Goal: Task Accomplishment & Management: Use online tool/utility

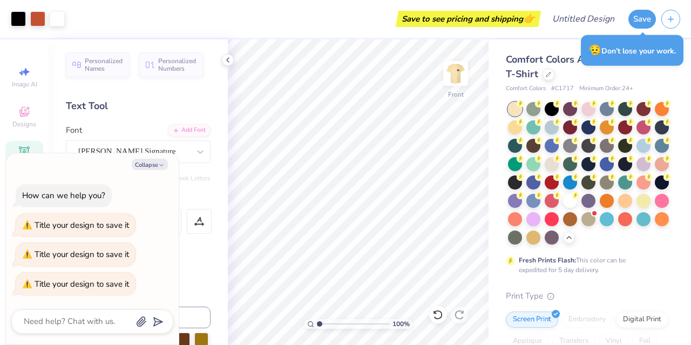
scroll to position [283, 0]
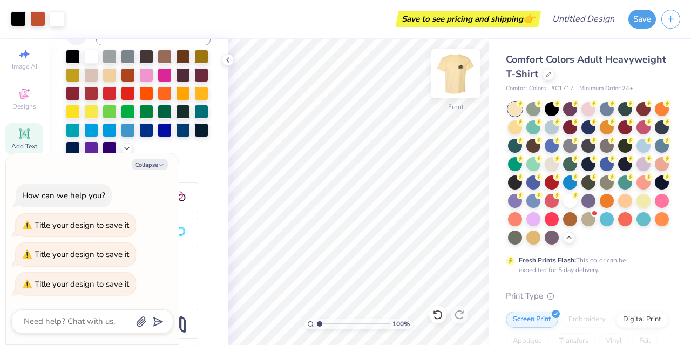
click at [456, 74] on img at bounding box center [455, 73] width 43 height 43
click at [456, 77] on div at bounding box center [455, 73] width 25 height 25
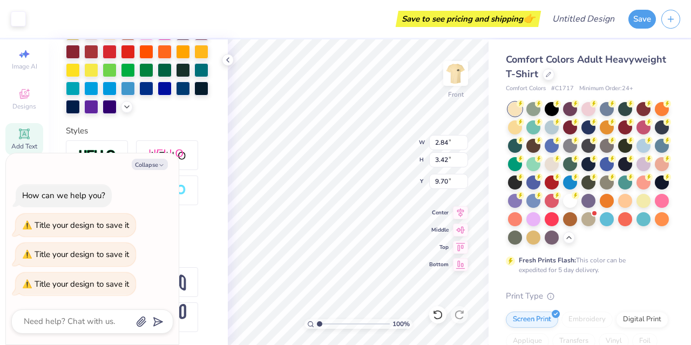
scroll to position [241, 0]
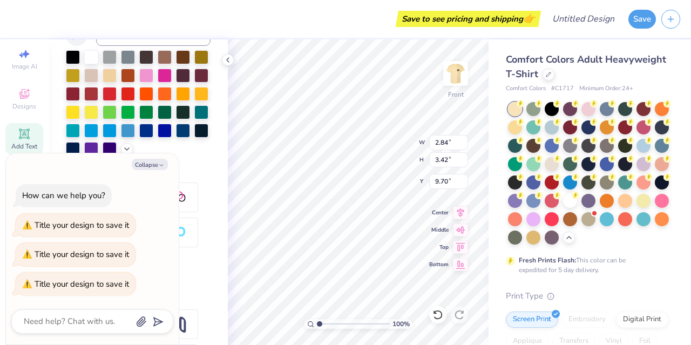
type textarea "x"
type input "6.72"
type input "7.15"
type input "8.40"
click at [95, 58] on div at bounding box center [91, 56] width 14 height 14
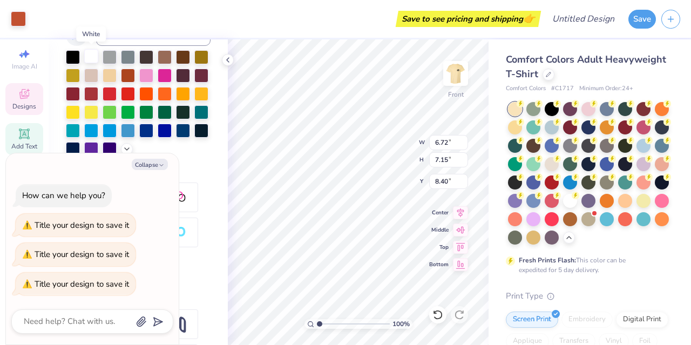
click at [95, 57] on div at bounding box center [91, 56] width 14 height 14
click at [95, 57] on div at bounding box center [91, 57] width 14 height 14
click at [217, 282] on div "Personalized Names Personalized Numbers Text Tool Add Font Font Buffalo Nickel …" at bounding box center [138, 191] width 179 height 305
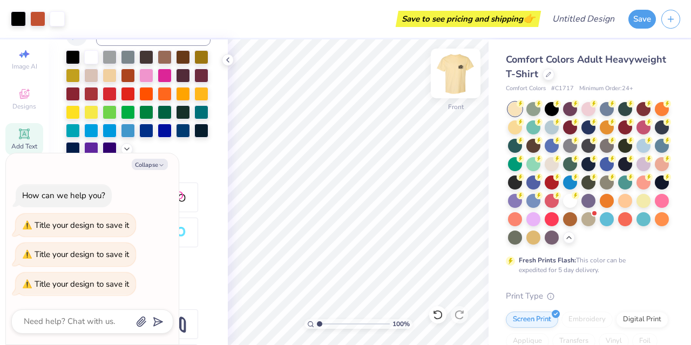
click at [460, 78] on img at bounding box center [455, 73] width 43 height 43
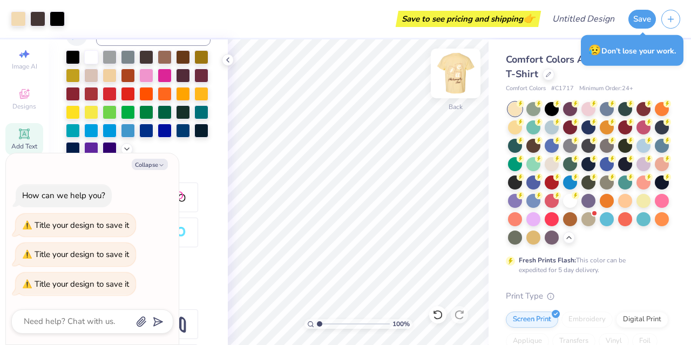
click at [459, 94] on img at bounding box center [455, 73] width 43 height 43
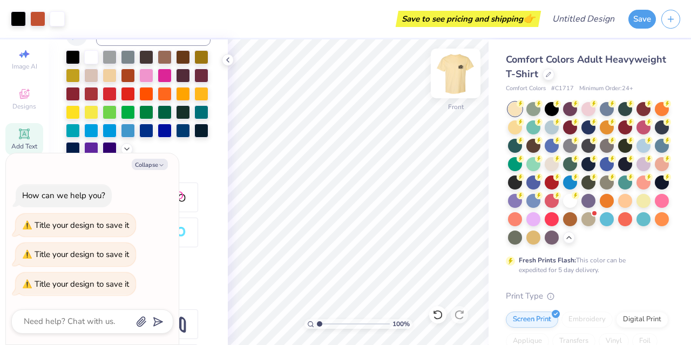
click at [443, 78] on div at bounding box center [455, 74] width 50 height 50
click at [462, 77] on img at bounding box center [455, 73] width 43 height 43
click at [455, 78] on img at bounding box center [455, 73] width 43 height 43
click at [456, 78] on img at bounding box center [456, 74] width 22 height 22
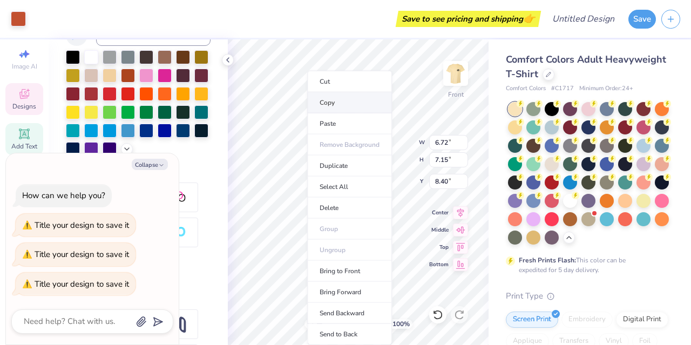
click at [327, 98] on li "Copy" at bounding box center [349, 102] width 85 height 21
click at [332, 102] on li "Copy" at bounding box center [354, 102] width 85 height 21
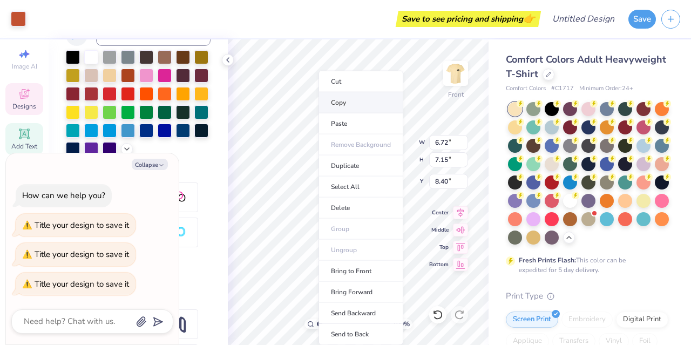
click at [338, 106] on li "Copy" at bounding box center [360, 102] width 85 height 21
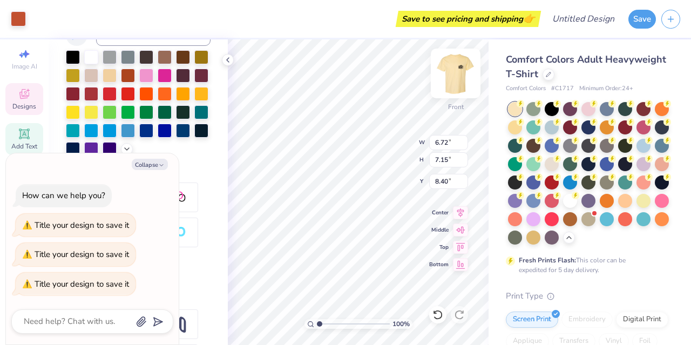
click at [457, 73] on img at bounding box center [455, 73] width 43 height 43
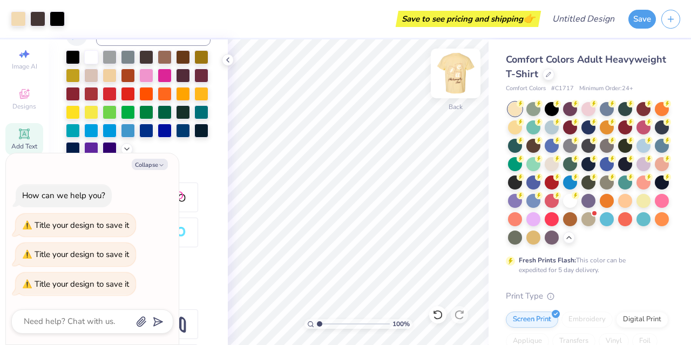
click at [457, 70] on img at bounding box center [455, 73] width 43 height 43
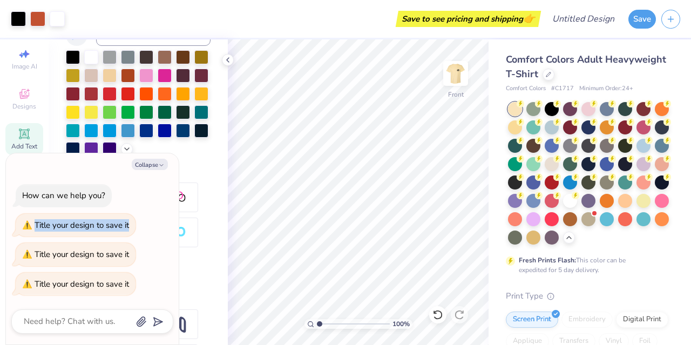
drag, startPoint x: 137, startPoint y: 178, endPoint x: 153, endPoint y: 184, distance: 16.7
click at [152, 199] on div "How can we help you? Title your design to save it Title your design to save it …" at bounding box center [92, 239] width 162 height 128
click at [154, 168] on button "Collapse" at bounding box center [150, 164] width 36 height 11
type textarea "x"
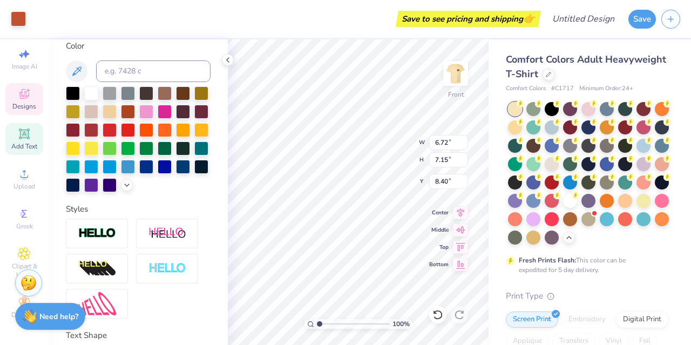
scroll to position [201, 0]
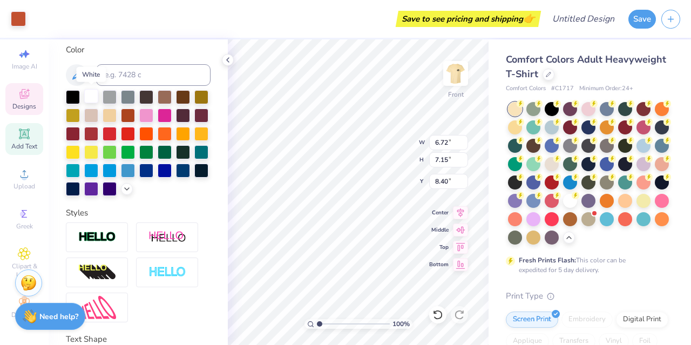
click at [87, 95] on div at bounding box center [91, 96] width 14 height 14
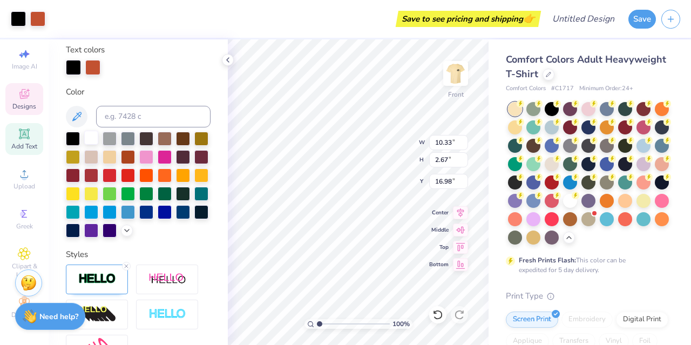
scroll to position [242, 0]
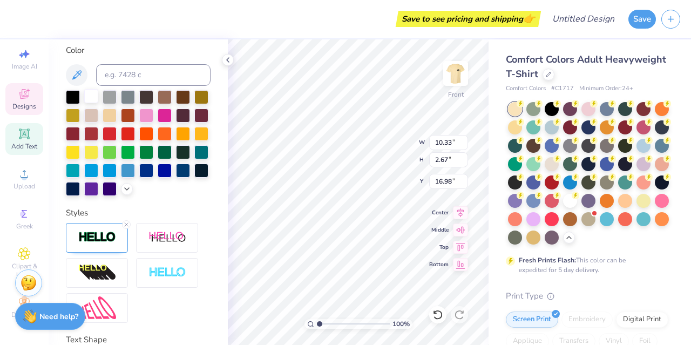
click at [87, 95] on div at bounding box center [91, 96] width 14 height 14
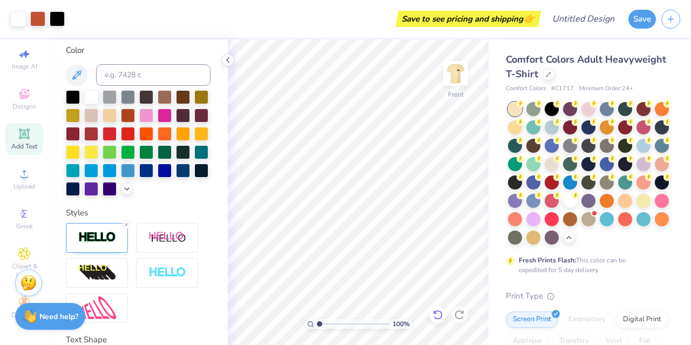
click at [437, 313] on icon at bounding box center [437, 314] width 11 height 11
click at [8, 262] on span "Clipart & logos" at bounding box center [24, 270] width 38 height 17
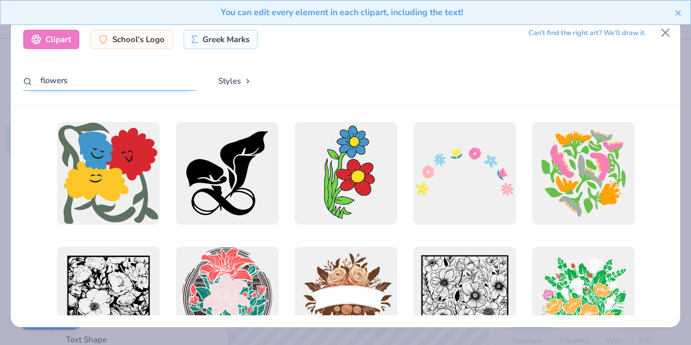
click at [99, 74] on input "flowers" at bounding box center [109, 81] width 173 height 20
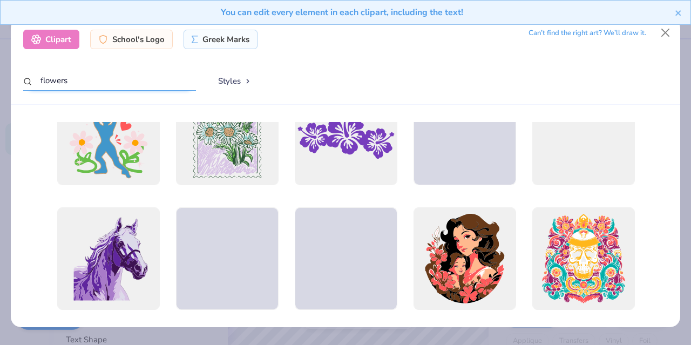
scroll to position [4704, 0]
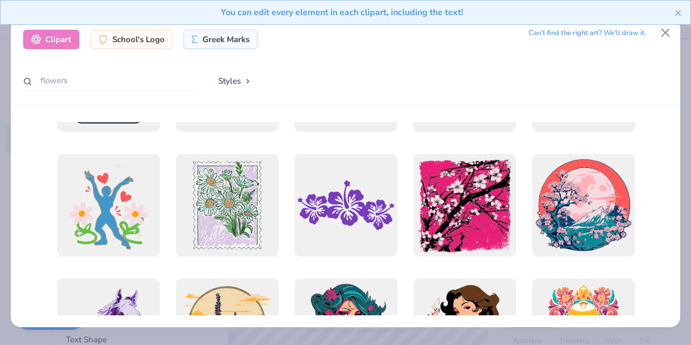
click at [658, 29] on div "You can edit every element in each clipart, including the text!" at bounding box center [345, 16] width 691 height 33
click at [664, 34] on button "Close" at bounding box center [665, 33] width 20 height 20
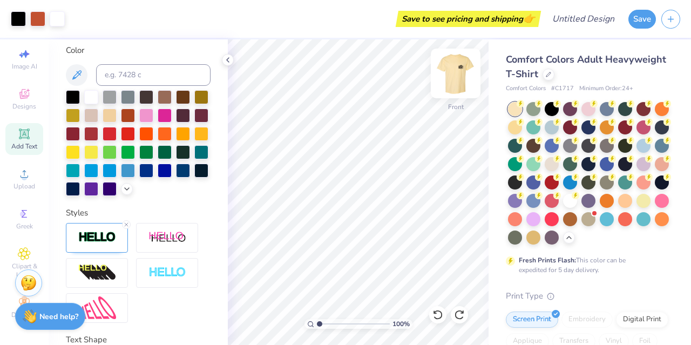
click at [456, 72] on img at bounding box center [455, 73] width 43 height 43
click at [20, 142] on span "Add Text" at bounding box center [24, 146] width 26 height 9
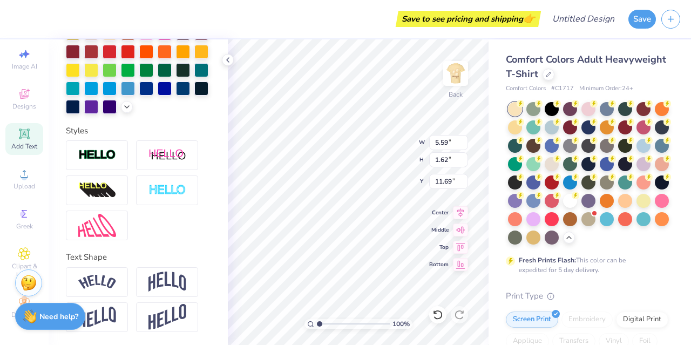
scroll to position [9, 1]
click at [86, 275] on div at bounding box center [97, 282] width 62 height 30
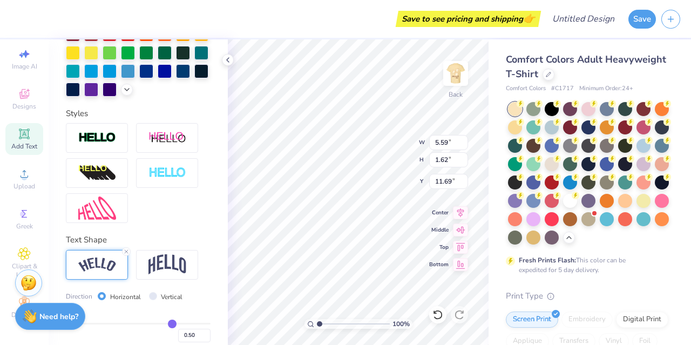
click at [81, 272] on img at bounding box center [97, 264] width 38 height 15
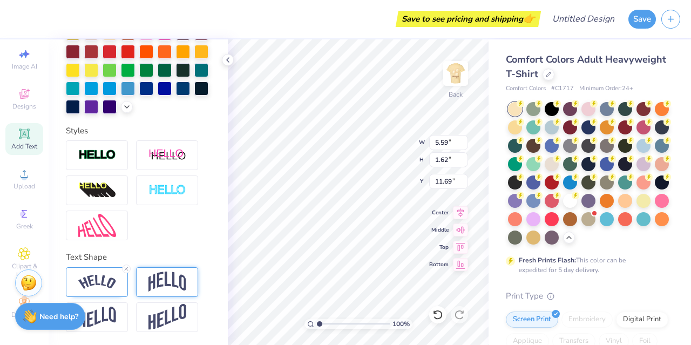
click at [165, 271] on img at bounding box center [167, 281] width 38 height 20
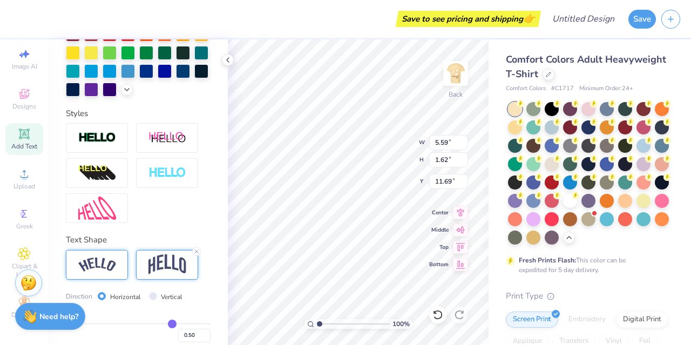
click at [119, 279] on div at bounding box center [97, 265] width 62 height 30
type textarea "T"
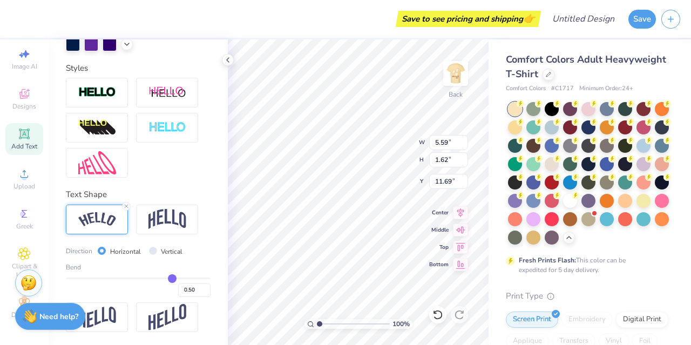
type textarea "Cor jesu"
type input "0.48"
type input "0.49"
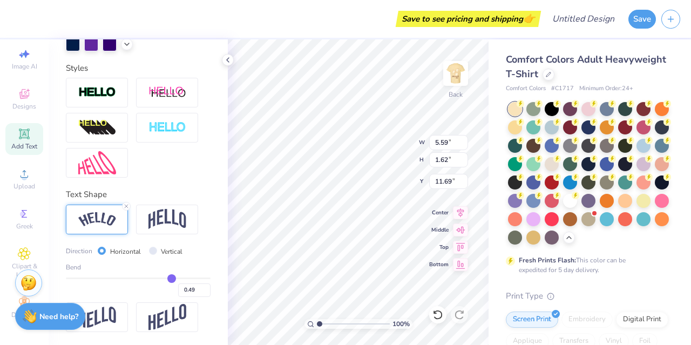
type input "0.5"
type input "0.50"
type input "0.52"
type input "0.53"
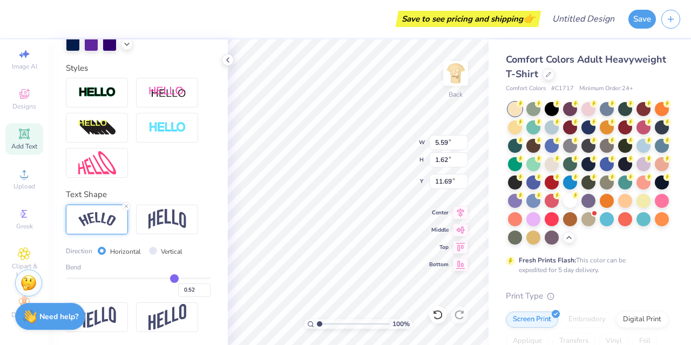
type input "0.53"
type input "0.54"
type input "0.56"
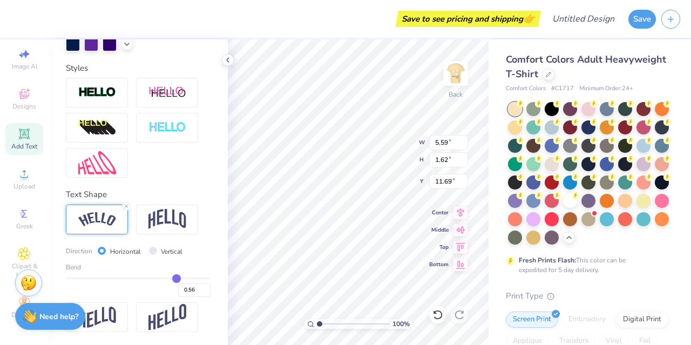
type input "0.57"
type input "0.58"
type input "0.61"
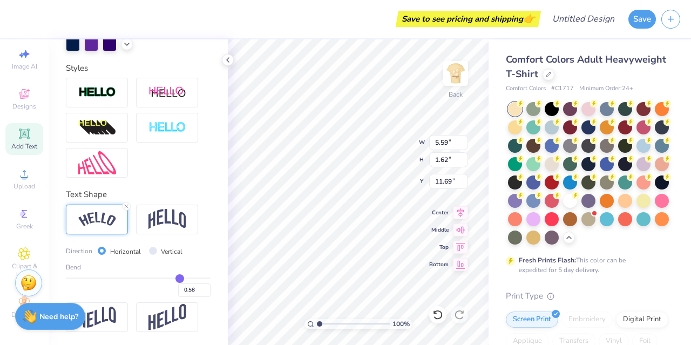
type input "0.61"
type input "0.62"
type input "0.63"
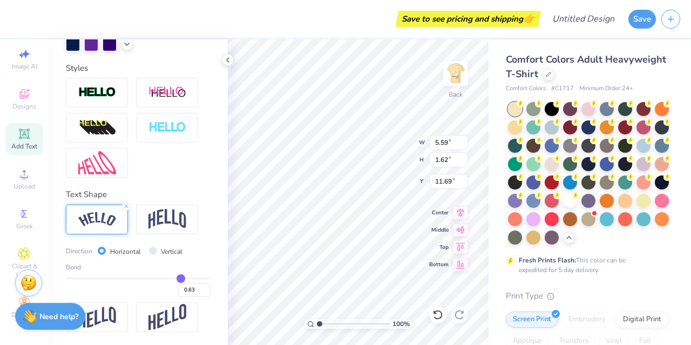
type input "0.65"
type input "0.66"
type input "0.68"
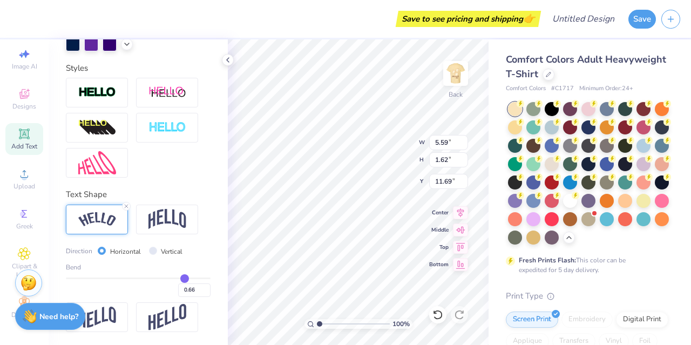
type input "0.68"
type input "0.7"
type input "0.70"
type input "0.71"
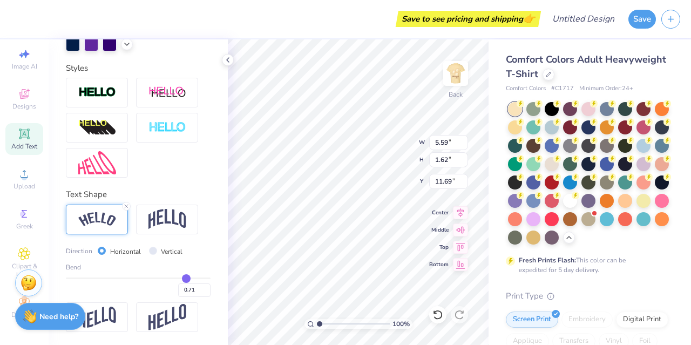
type input "0.73"
type input "0.75"
type input "0.76"
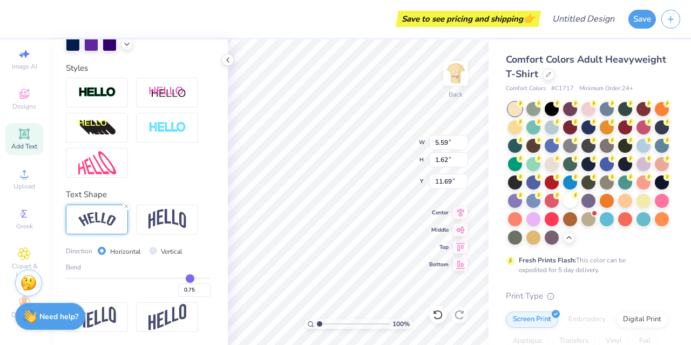
type input "0.76"
type input "0.77"
type input "0.79"
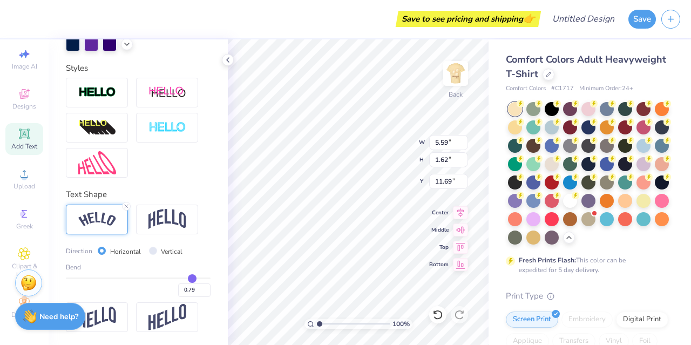
type input "0.8"
type input "0.80"
type input "0.82"
type input "0.83"
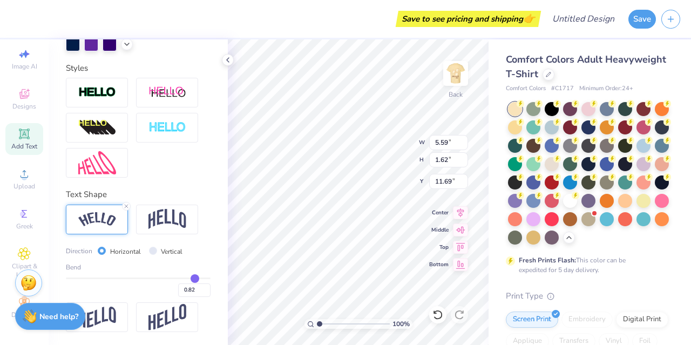
type input "0.83"
type input "0.84"
type input "0.85"
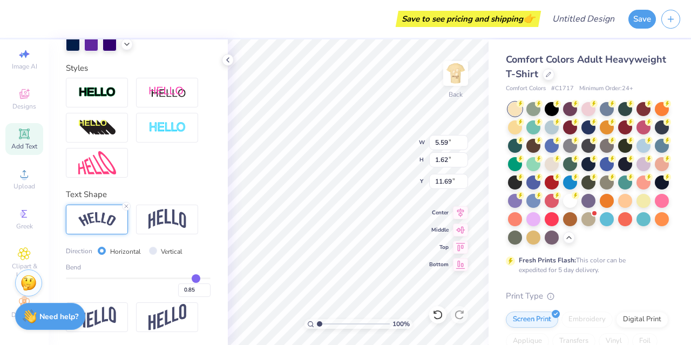
type input "0.87"
type input "0.88"
type input "0.89"
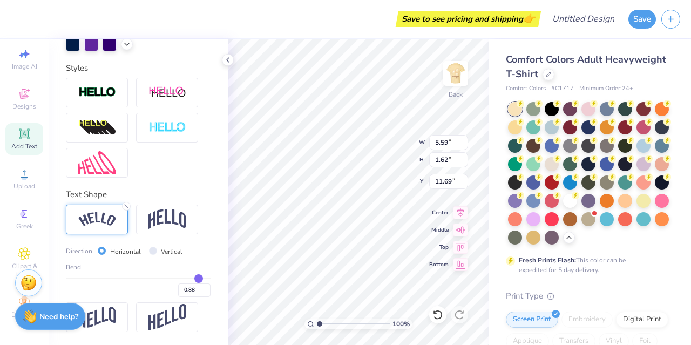
type input "0.89"
type input "0.91"
type input "0.92"
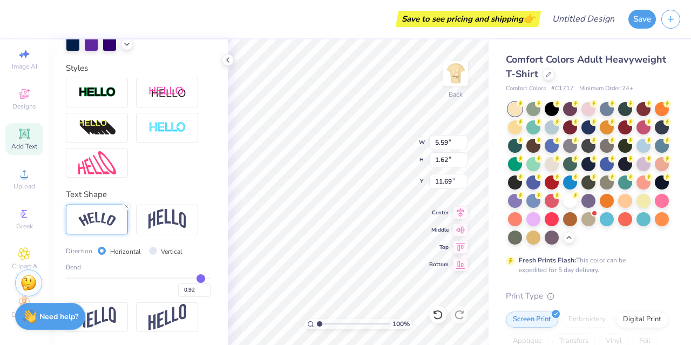
type input "0.93"
type input "0.94"
type input "0.96"
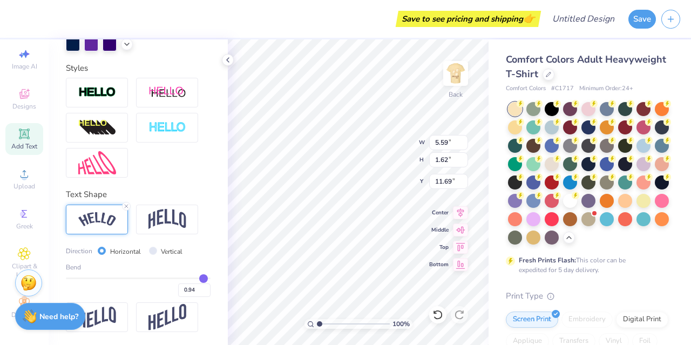
type input "0.96"
type input "0.97"
type input "0.99"
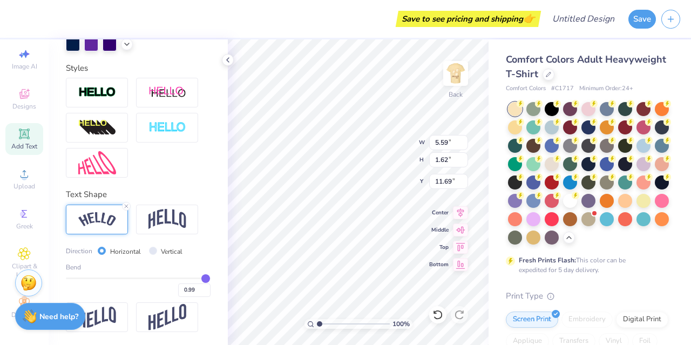
type input "1"
type input "1.00"
drag, startPoint x: 164, startPoint y: 280, endPoint x: 204, endPoint y: 290, distance: 41.2
click at [204, 279] on input "range" at bounding box center [138, 278] width 145 height 2
type input "0.95"
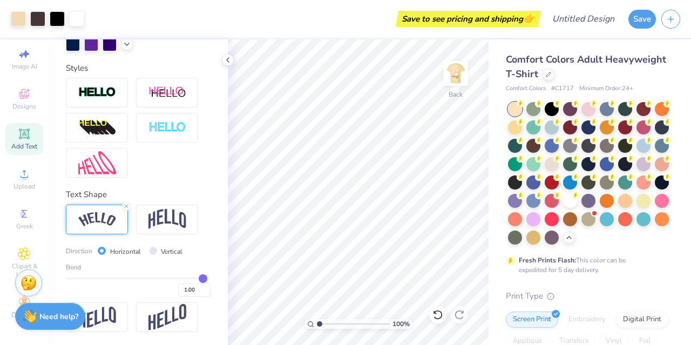
type input "0.95"
type input "0.94"
type input "0.92"
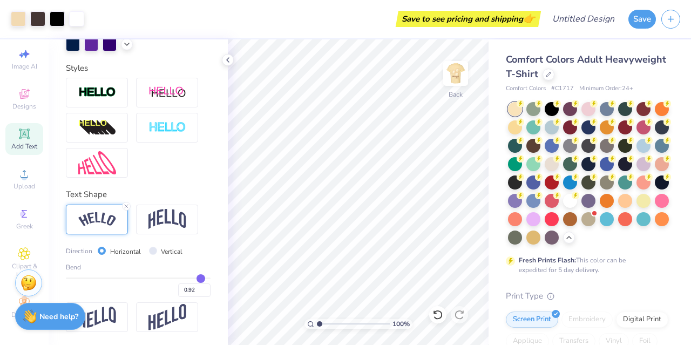
type input "0.91"
type input "0.9"
type input "0.90"
type input "0.88"
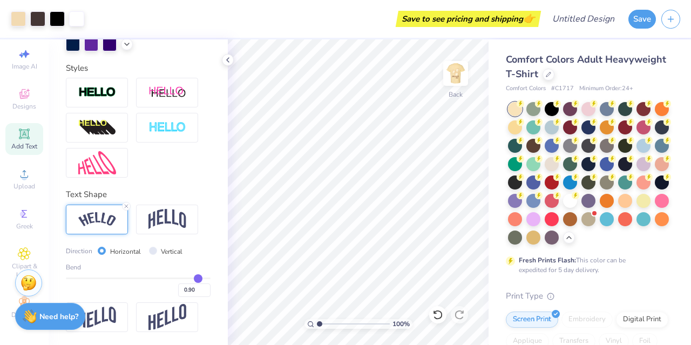
type input "0.88"
type input "0.87"
type input "0.85"
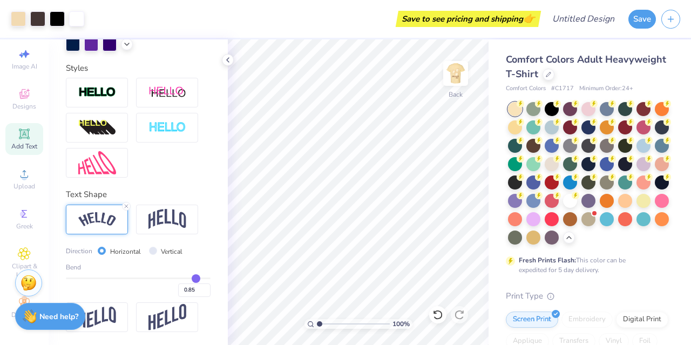
type input "0.82"
type input "0.8"
type input "0.80"
type input "0.78"
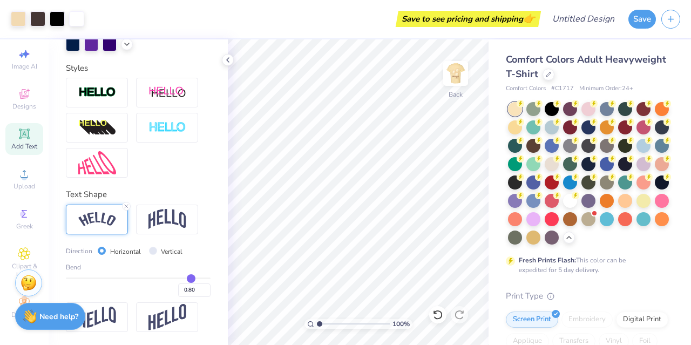
type input "0.78"
type input "0.74"
type input "0.72"
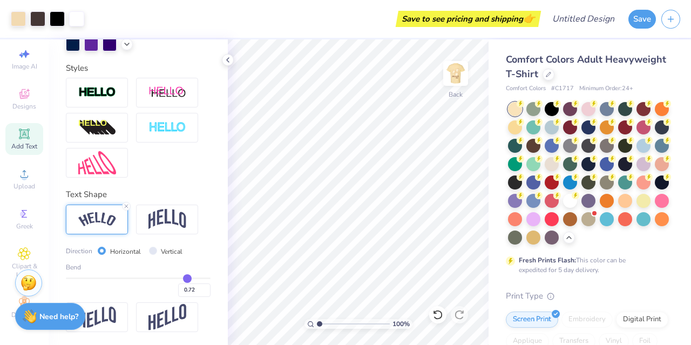
type input "0.7"
type input "0.70"
type input "0.66"
type input "0.65"
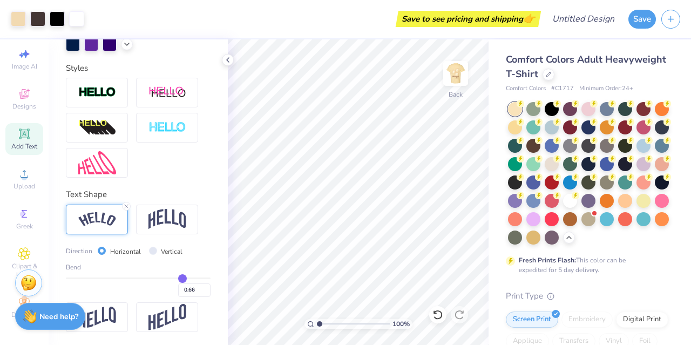
type input "0.65"
type input "0.62"
type input "0.61"
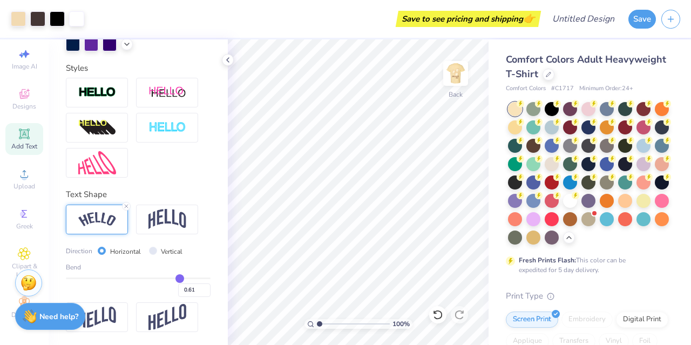
type input "0.59"
type input "0.57"
type input "0.56"
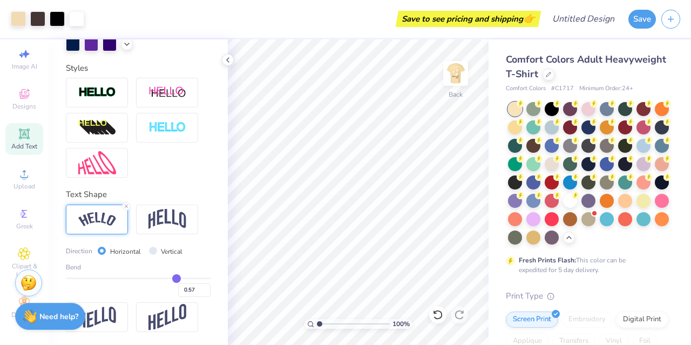
type input "0.56"
type input "0.54"
type input "0.53"
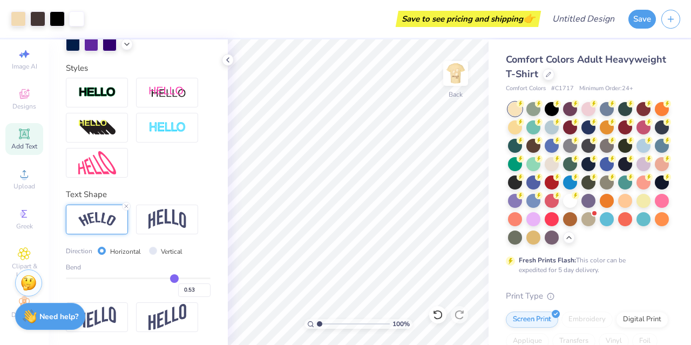
type input "0.52"
drag, startPoint x: 196, startPoint y: 278, endPoint x: 167, endPoint y: 277, distance: 29.2
click at [167, 277] on input "range" at bounding box center [138, 278] width 145 height 2
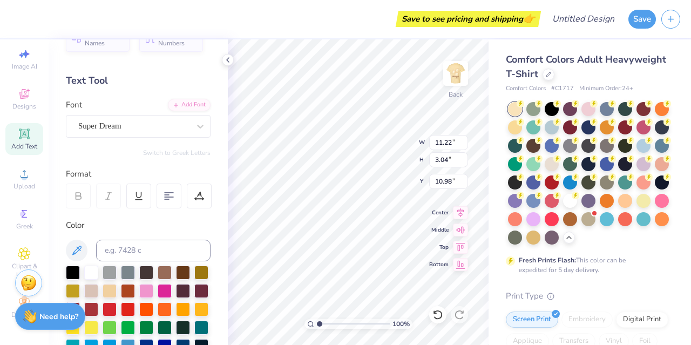
scroll to position [0, 0]
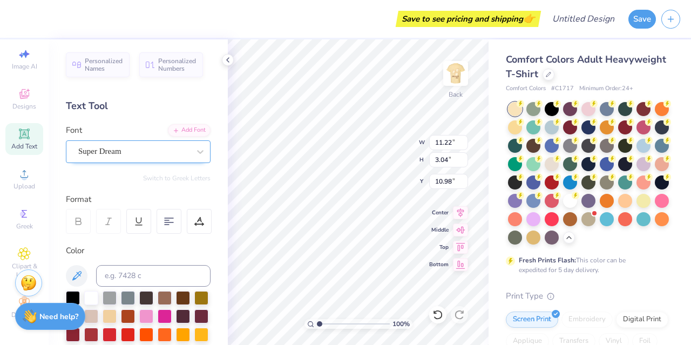
click at [110, 142] on div "Super Dream" at bounding box center [138, 151] width 145 height 23
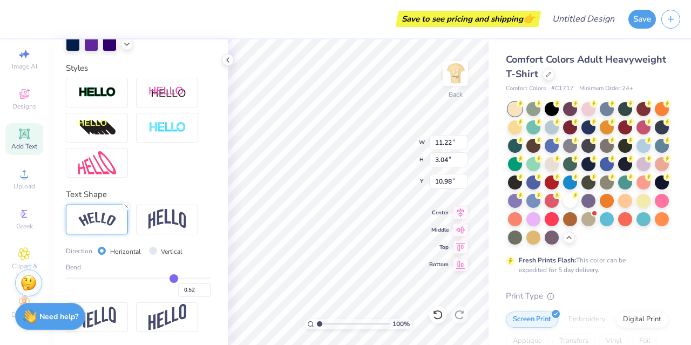
scroll to position [363, 0]
type input "0.54"
type input "0.53"
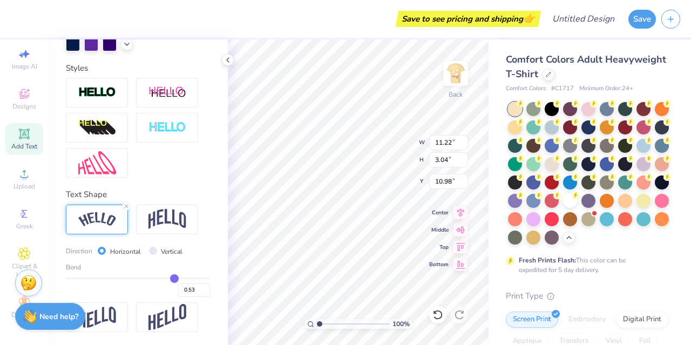
type input "0.52"
type input "0.51"
type input "0.5"
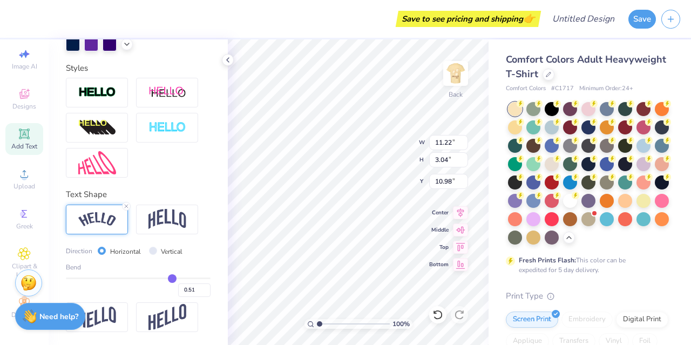
type input "0.50"
type input "0.49"
type input "0.48"
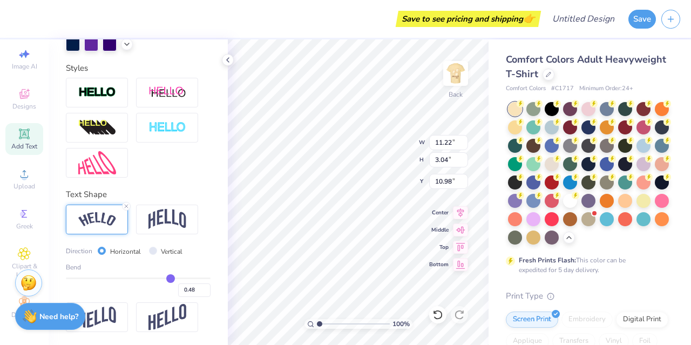
type input "0.47"
type input "0.46"
type input "0.45"
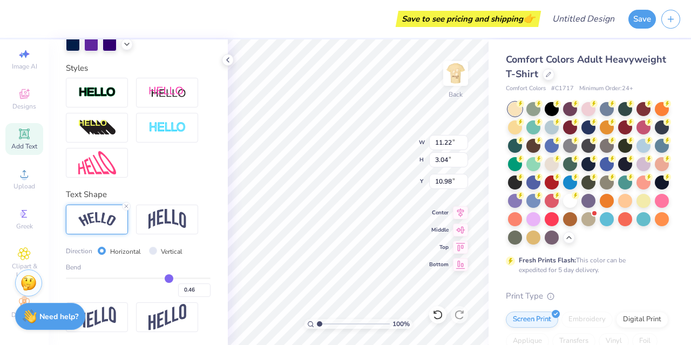
type input "0.45"
drag, startPoint x: 168, startPoint y: 278, endPoint x: 162, endPoint y: 278, distance: 5.9
click at [162, 278] on input "range" at bounding box center [138, 278] width 145 height 2
type input "0.43"
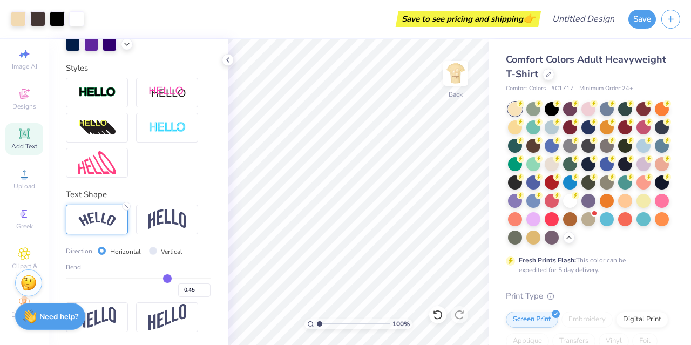
type input "0.43"
type input "0.42"
type input "0.41"
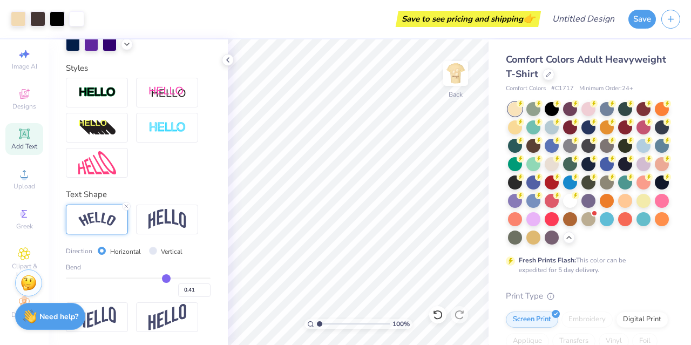
type input "0.4"
type input "0.40"
type input "0.39"
type input "0.38"
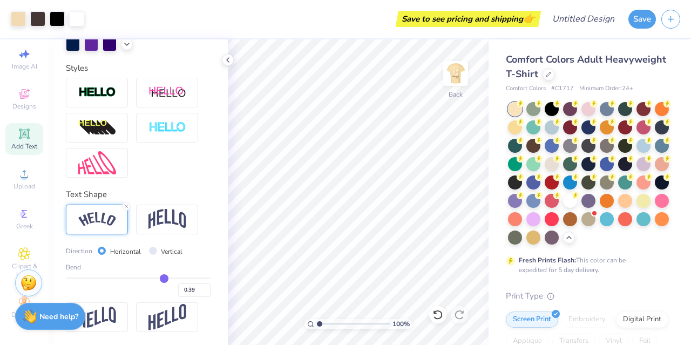
type input "0.38"
type input "0.37"
type input "0.36"
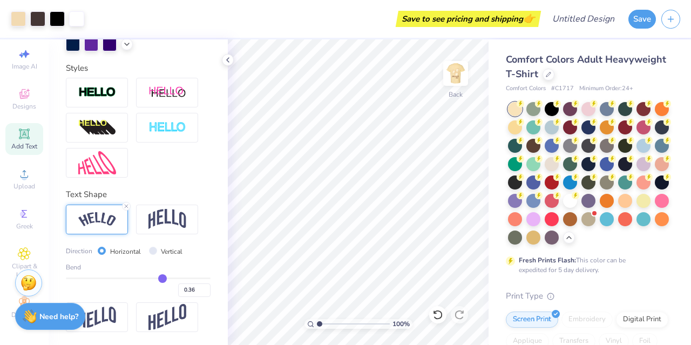
type input "0.35"
type input "0.34"
type input "0.33"
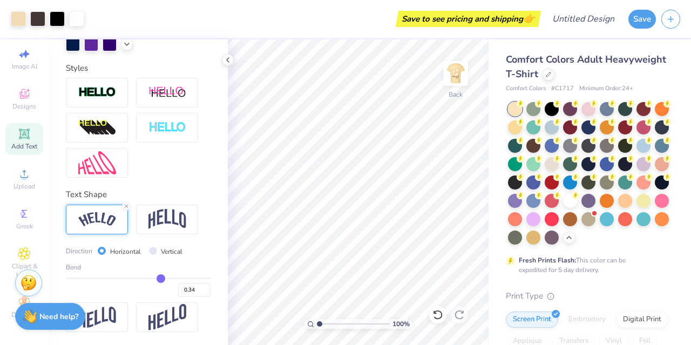
type input "0.33"
type input "0.32"
type input "0.31"
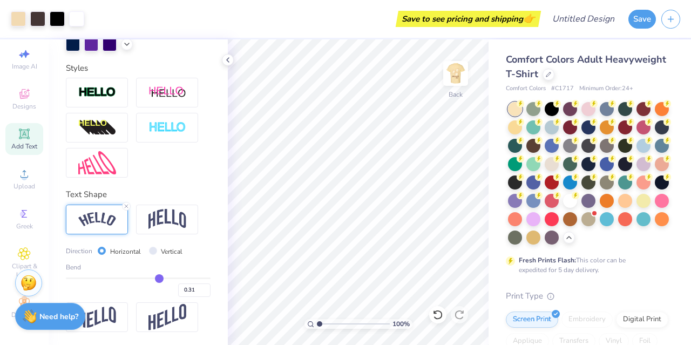
type input "0.3"
type input "0.30"
type input "0.29"
drag, startPoint x: 161, startPoint y: 279, endPoint x: 152, endPoint y: 279, distance: 9.2
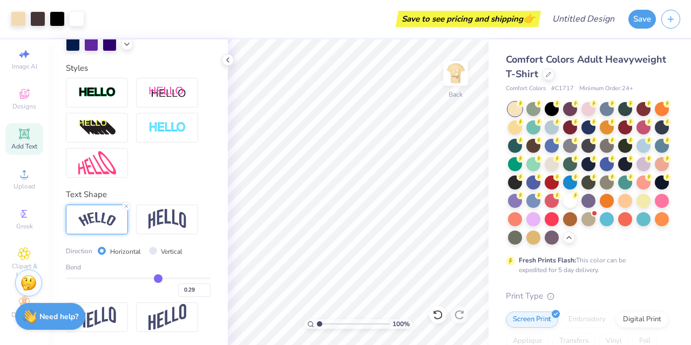
click at [152, 279] on input "range" at bounding box center [138, 278] width 145 height 2
type input "0.3"
type input "0.30"
type input "0.35"
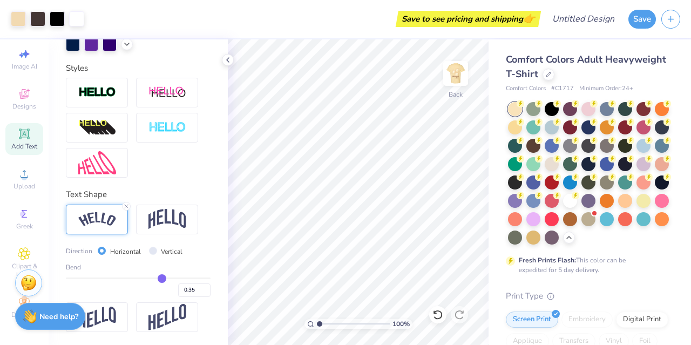
type input "0.39"
type input "0.42"
type input "0.46"
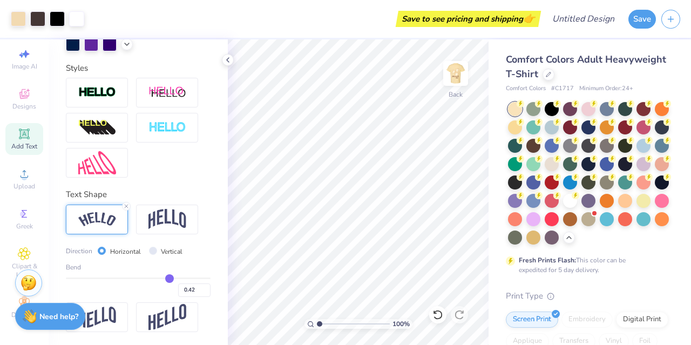
type input "0.46"
type input "0.49"
type input "0.53"
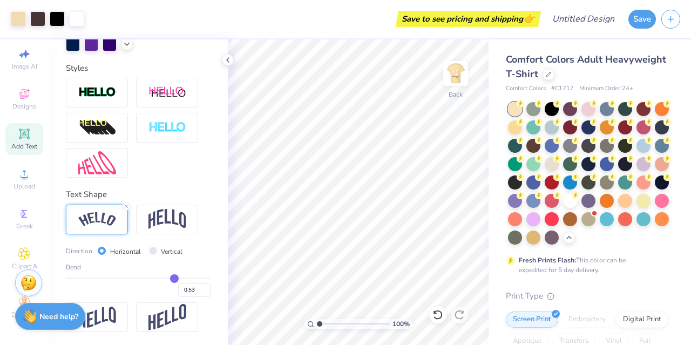
type input "0.54"
type input "0.55"
type input "0.58"
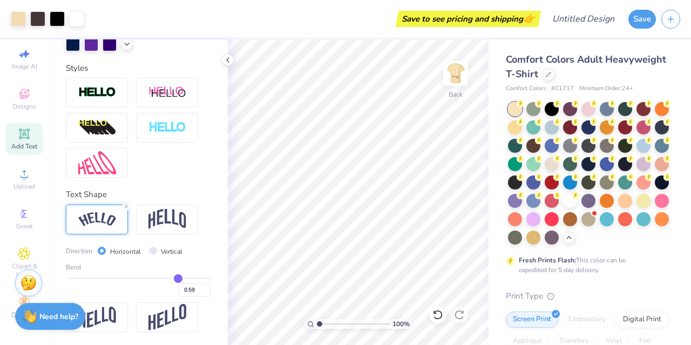
drag, startPoint x: 151, startPoint y: 277, endPoint x: 171, endPoint y: 279, distance: 20.1
click at [171, 279] on input "range" at bounding box center [138, 278] width 145 height 2
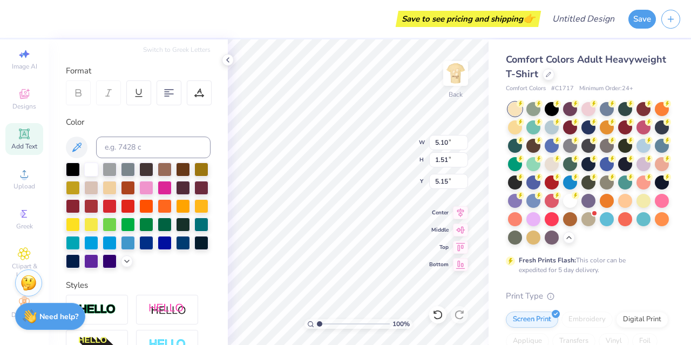
scroll to position [140, 0]
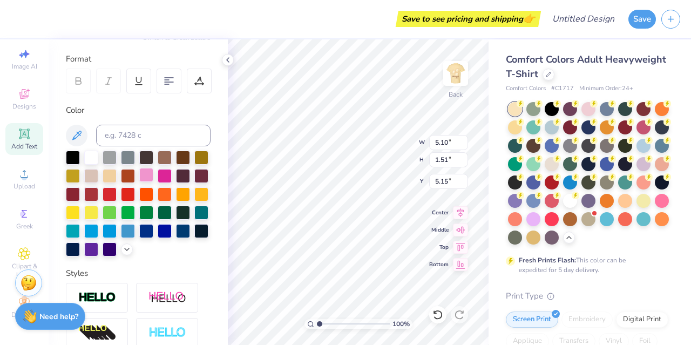
click at [153, 175] on div at bounding box center [146, 175] width 14 height 14
click at [153, 179] on div at bounding box center [146, 175] width 14 height 14
click at [153, 174] on div at bounding box center [146, 175] width 14 height 14
click at [172, 175] on div at bounding box center [165, 175] width 14 height 14
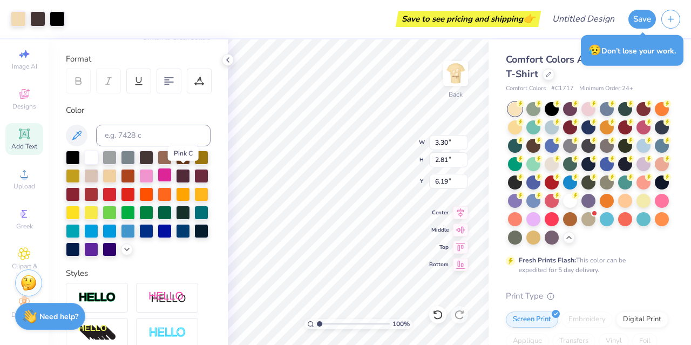
click at [172, 177] on div at bounding box center [165, 175] width 14 height 14
click at [153, 175] on div at bounding box center [146, 175] width 14 height 14
click at [172, 175] on div at bounding box center [165, 175] width 14 height 14
click at [153, 176] on div at bounding box center [146, 175] width 14 height 14
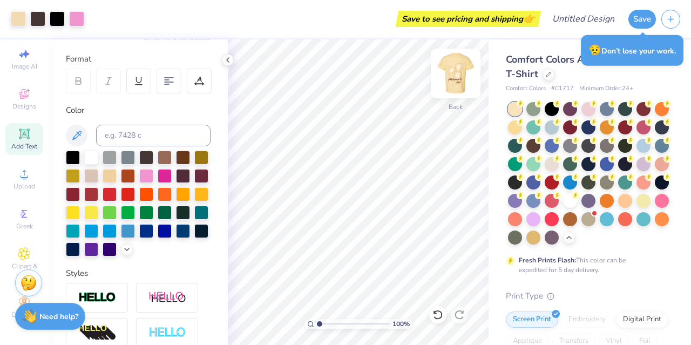
click at [456, 80] on img at bounding box center [455, 73] width 43 height 43
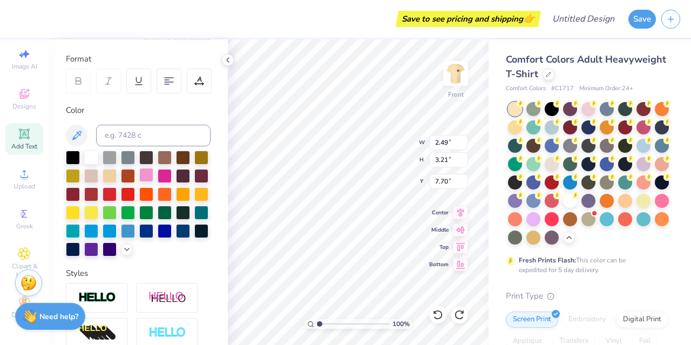
click at [153, 171] on div at bounding box center [146, 175] width 14 height 14
click at [172, 172] on div at bounding box center [165, 175] width 14 height 14
click at [153, 168] on div at bounding box center [146, 175] width 14 height 14
click at [153, 176] on div at bounding box center [146, 175] width 14 height 14
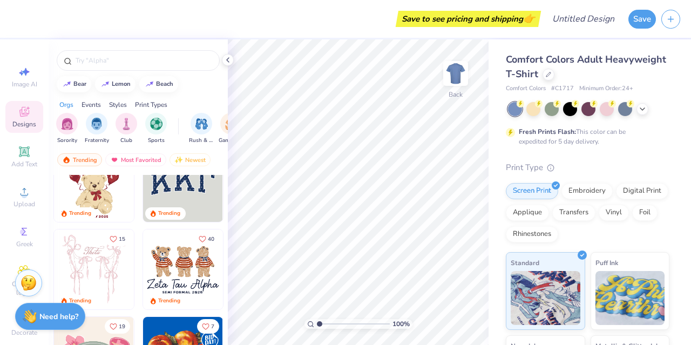
scroll to position [26, 0]
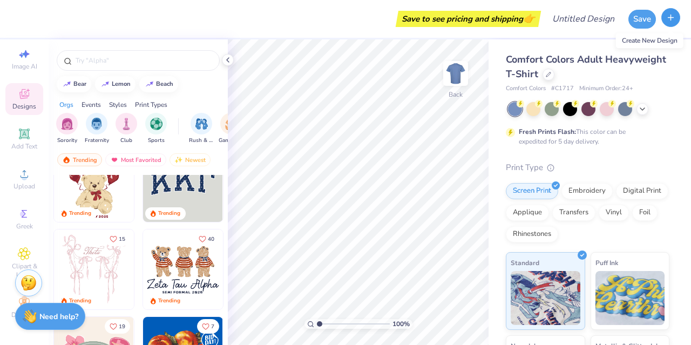
click at [669, 22] on icon "button" at bounding box center [670, 17] width 9 height 9
click at [668, 18] on icon "button" at bounding box center [670, 17] width 9 height 9
click at [228, 59] on icon at bounding box center [227, 60] width 9 height 9
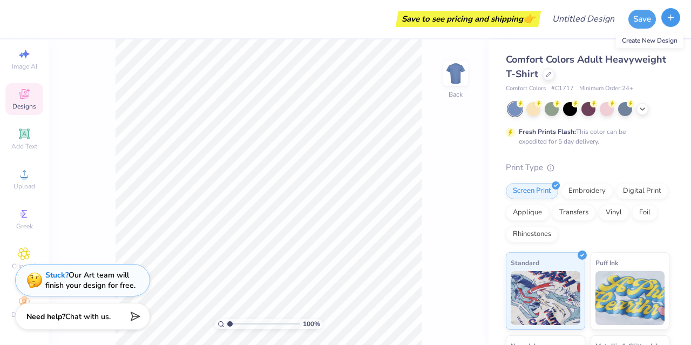
click at [669, 18] on icon "button" at bounding box center [670, 17] width 9 height 9
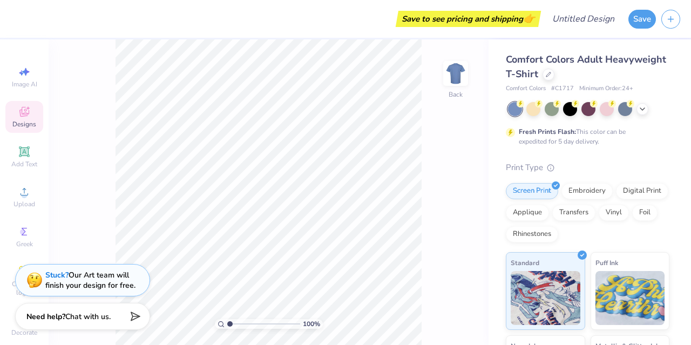
scroll to position [26, 0]
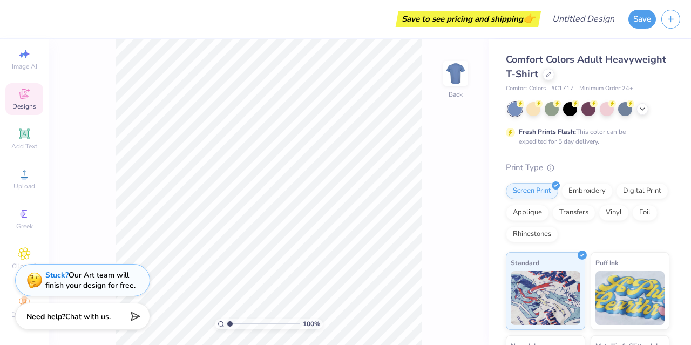
click at [538, 163] on div "Print Type" at bounding box center [586, 167] width 163 height 12
click at [550, 75] on icon at bounding box center [548, 73] width 4 height 4
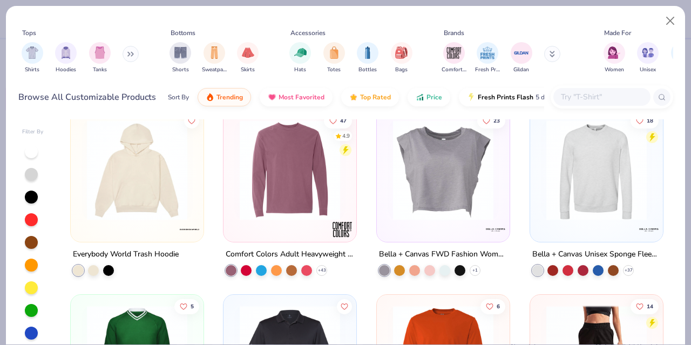
scroll to position [4109, 0]
click at [119, 191] on img at bounding box center [136, 169] width 111 height 100
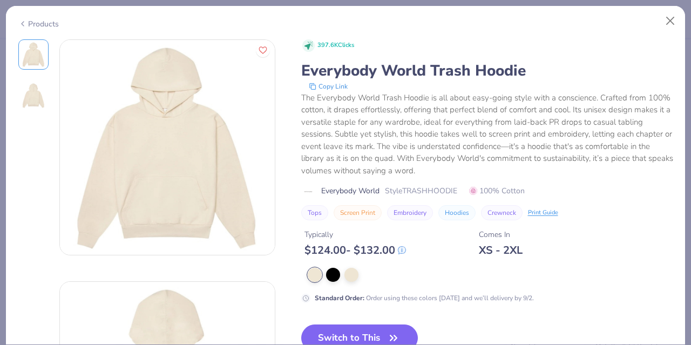
click at [209, 233] on img at bounding box center [167, 147] width 215 height 215
click at [671, 18] on button "Close" at bounding box center [670, 21] width 20 height 20
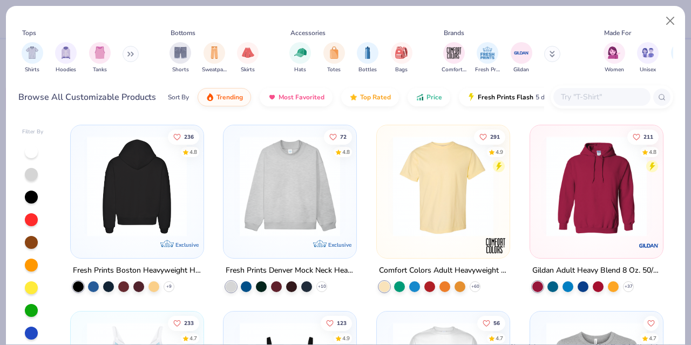
click at [128, 215] on div at bounding box center [136, 186] width 333 height 100
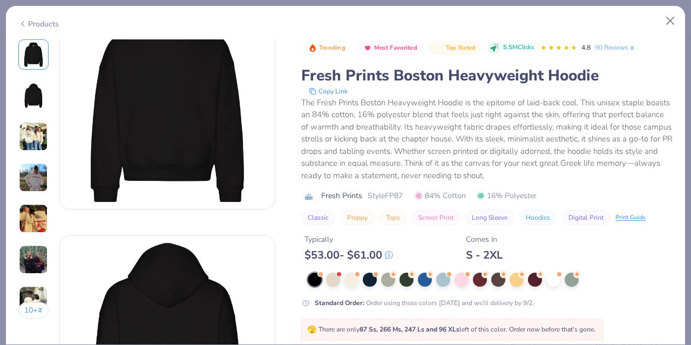
scroll to position [47, 0]
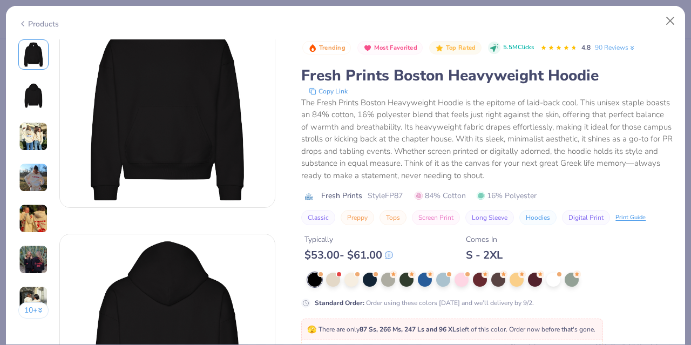
click at [347, 288] on div "Standard Order : Order using these colors today and we’ll delivery by 9/2." at bounding box center [486, 289] width 371 height 35
click at [672, 20] on button "Close" at bounding box center [670, 21] width 20 height 20
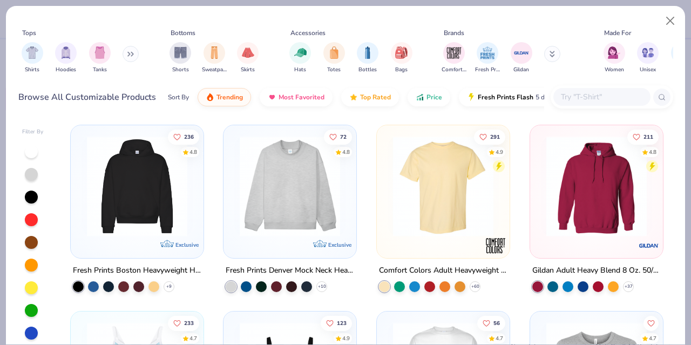
click at [616, 210] on img at bounding box center [596, 186] width 111 height 100
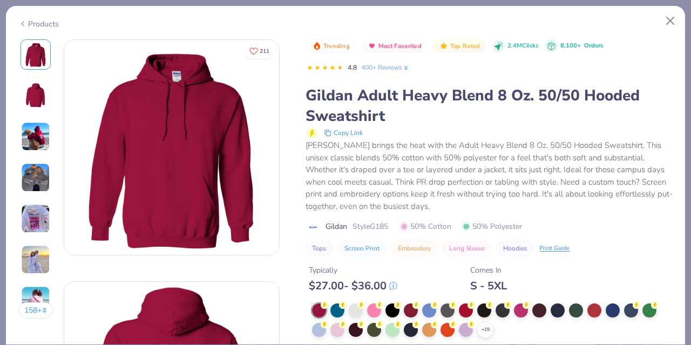
scroll to position [82, 0]
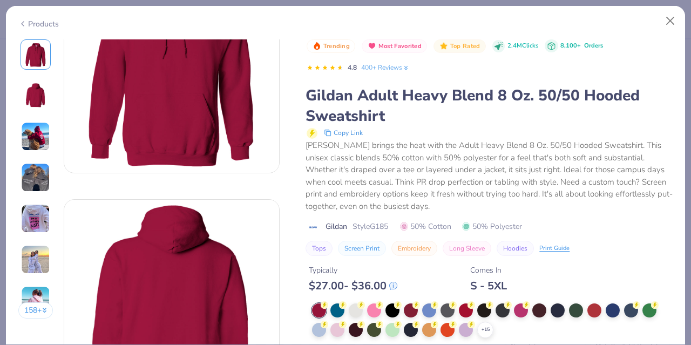
click at [318, 309] on div at bounding box center [319, 310] width 14 height 14
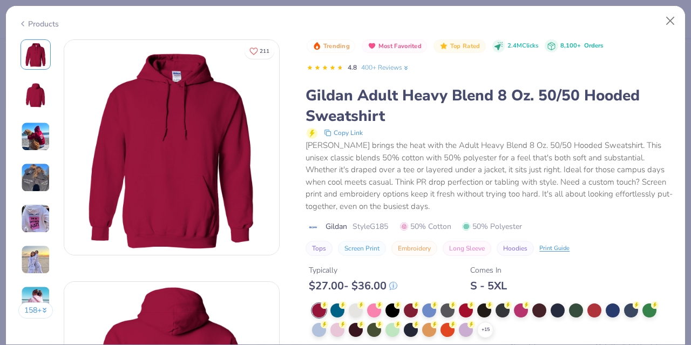
click at [187, 161] on img at bounding box center [171, 147] width 215 height 215
click at [665, 12] on button "Close" at bounding box center [670, 21] width 20 height 20
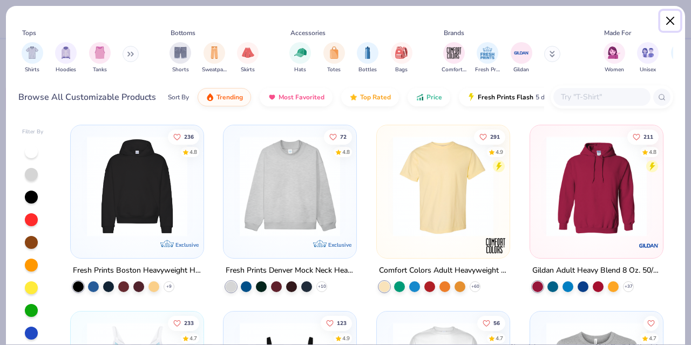
click at [666, 21] on button "Close" at bounding box center [670, 21] width 20 height 20
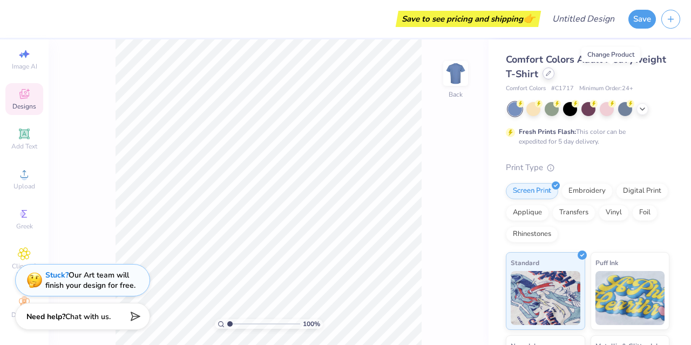
click at [554, 77] on div at bounding box center [548, 73] width 12 height 12
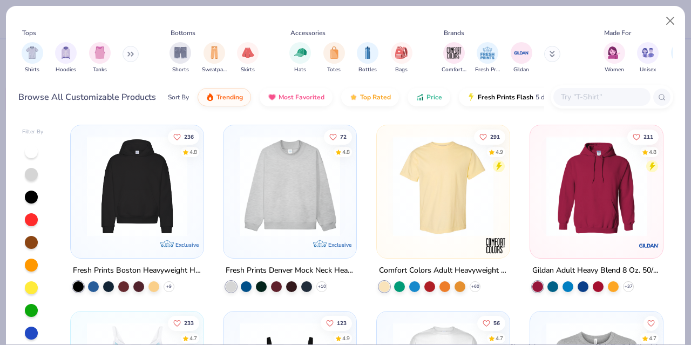
click at [570, 211] on img at bounding box center [596, 186] width 111 height 100
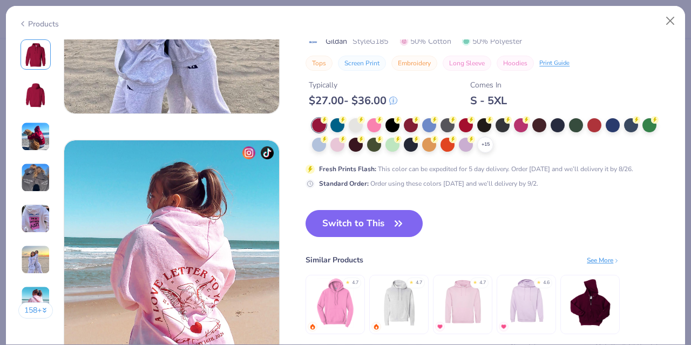
scroll to position [1359, 0]
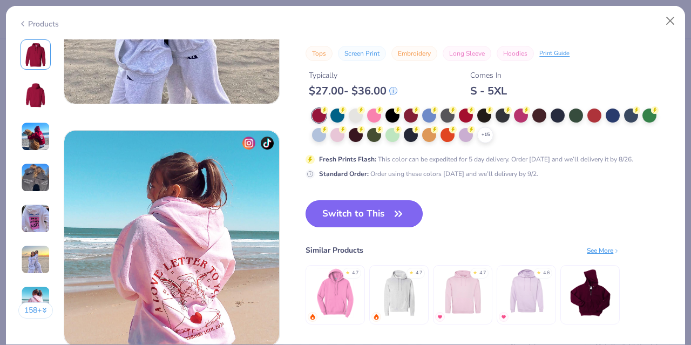
click at [356, 208] on button "Switch to This" at bounding box center [363, 213] width 117 height 27
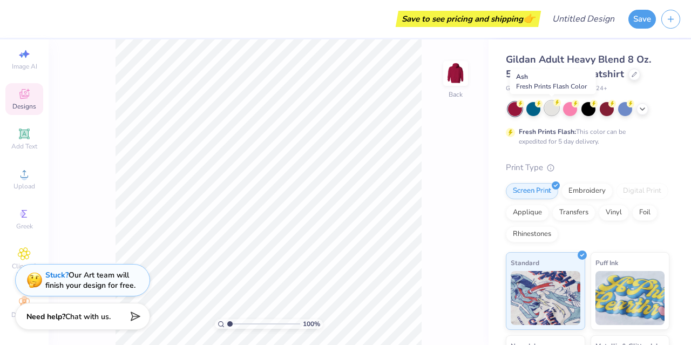
click at [545, 111] on div at bounding box center [551, 108] width 14 height 14
click at [641, 110] on icon at bounding box center [642, 108] width 9 height 9
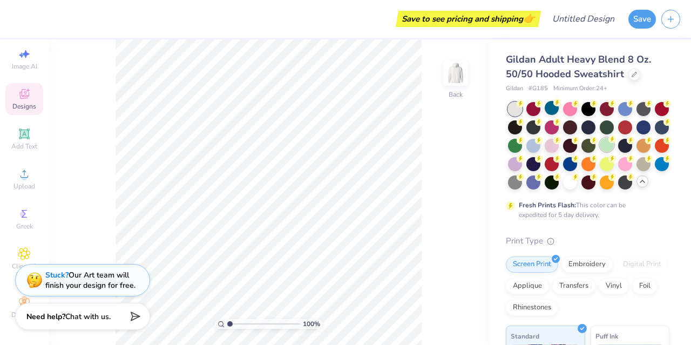
click at [613, 140] on div at bounding box center [606, 145] width 14 height 14
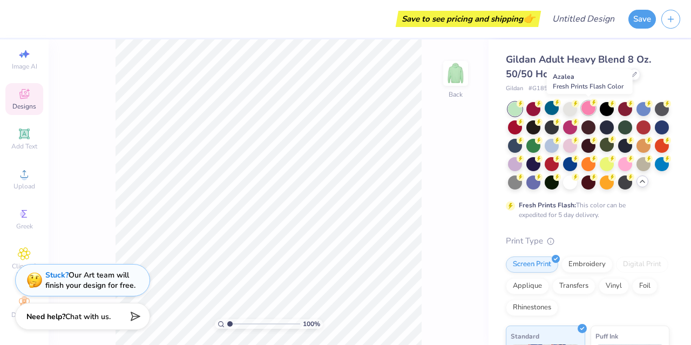
click at [582, 108] on div at bounding box center [588, 108] width 14 height 14
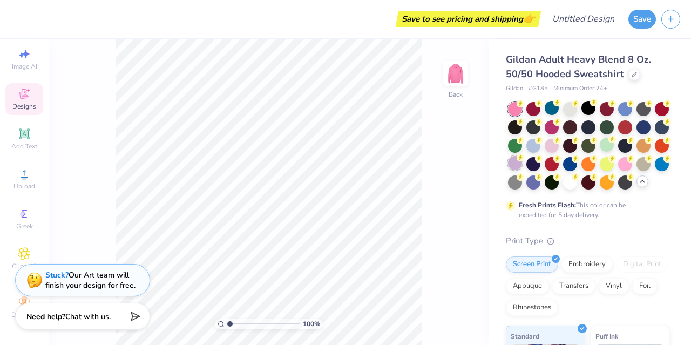
click at [522, 166] on div at bounding box center [515, 163] width 14 height 14
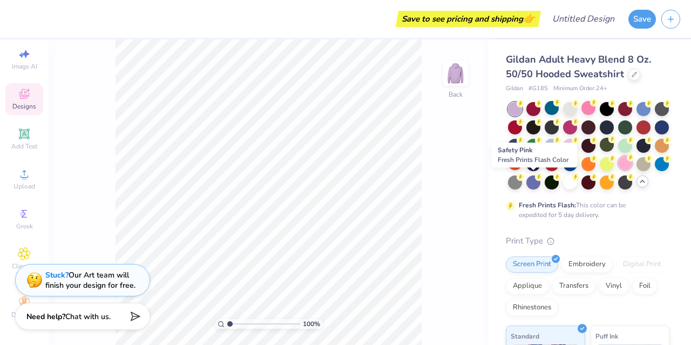
click at [618, 170] on div at bounding box center [625, 163] width 14 height 14
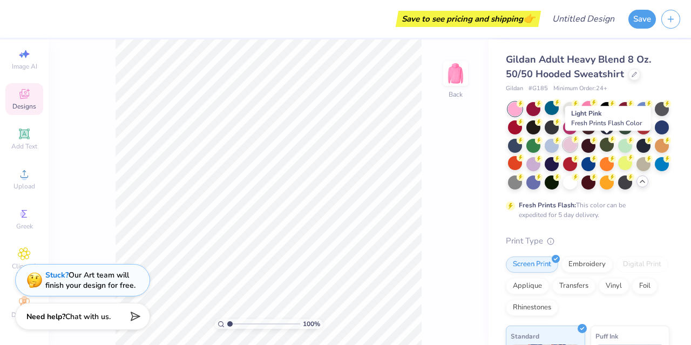
click at [577, 149] on div at bounding box center [570, 145] width 14 height 14
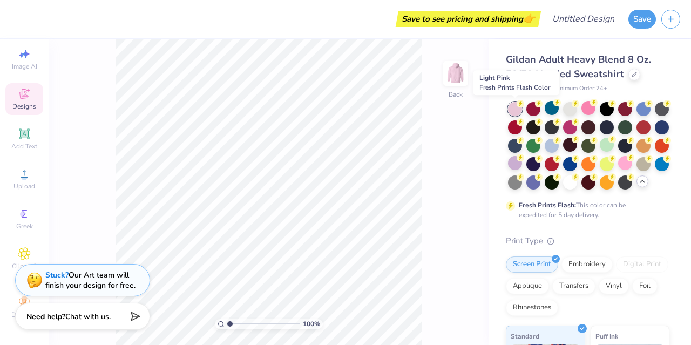
click at [514, 112] on div at bounding box center [515, 109] width 14 height 14
click at [653, 102] on div at bounding box center [588, 145] width 161 height 87
click at [640, 107] on div at bounding box center [643, 108] width 14 height 14
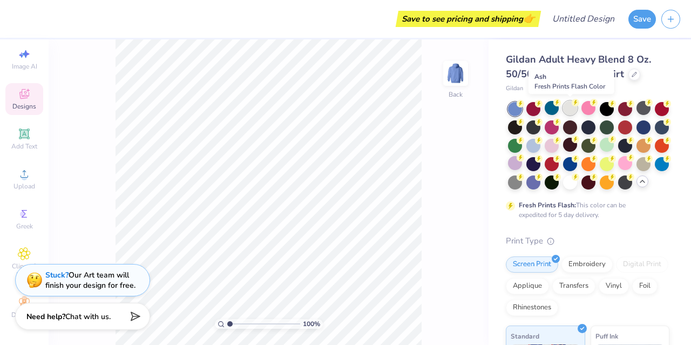
click at [568, 111] on div at bounding box center [570, 108] width 14 height 14
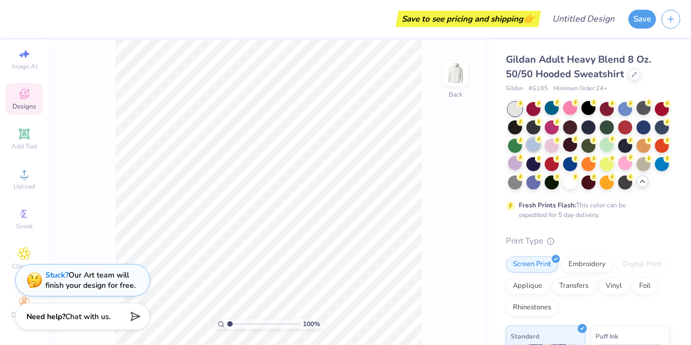
click at [540, 146] on div at bounding box center [533, 145] width 14 height 14
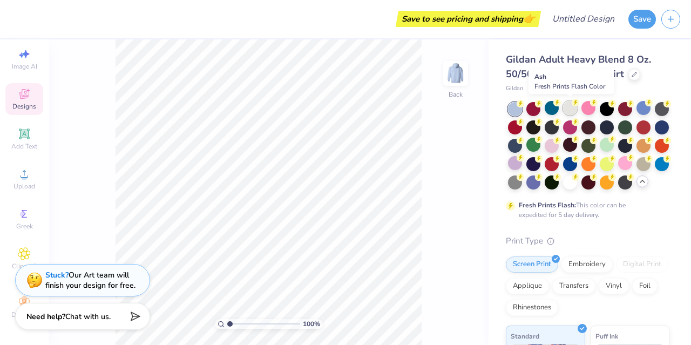
click at [572, 112] on div at bounding box center [570, 108] width 14 height 14
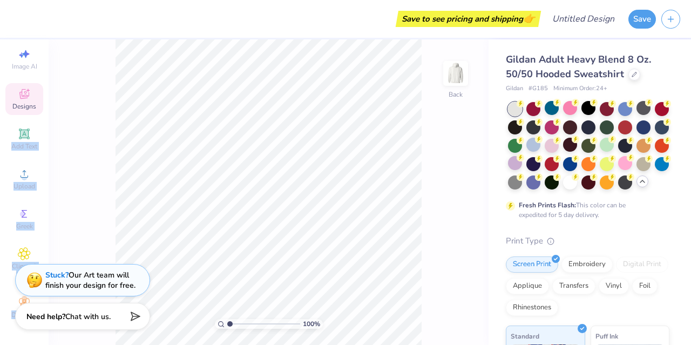
scroll to position [26, 4]
drag, startPoint x: 10, startPoint y: 127, endPoint x: 87, endPoint y: 189, distance: 99.0
click at [87, 189] on div "Save to see pricing and shipping 👉 Design Title Save Image AI Designs Add Text …" at bounding box center [345, 172] width 691 height 345
click at [87, 189] on div "100 % Back" at bounding box center [269, 191] width 440 height 305
click at [18, 247] on icon at bounding box center [24, 253] width 12 height 13
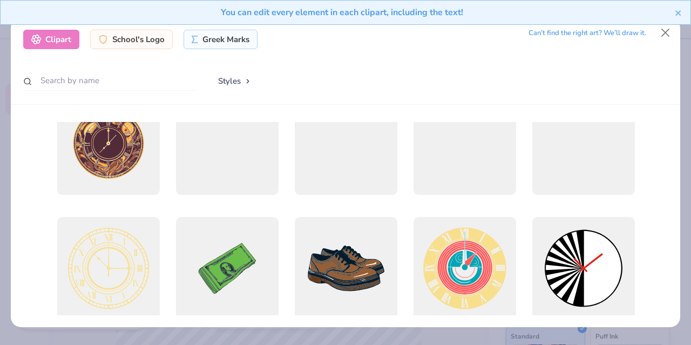
scroll to position [30, 0]
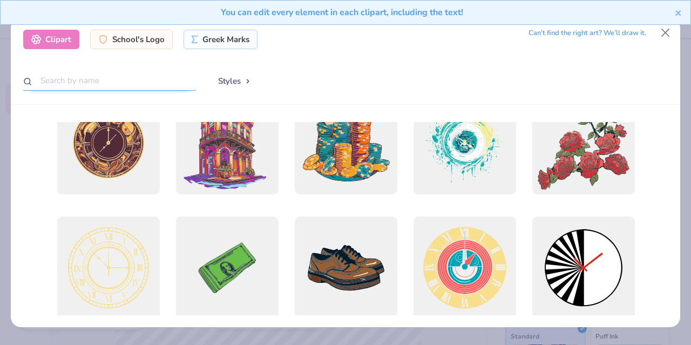
click at [104, 83] on input "text" at bounding box center [109, 81] width 173 height 20
click at [666, 34] on button "Close" at bounding box center [665, 33] width 20 height 20
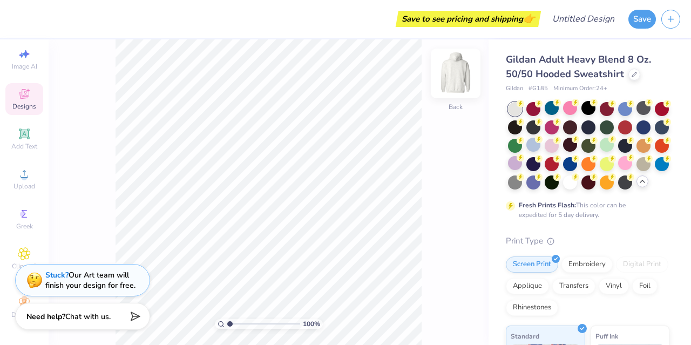
click at [465, 78] on img at bounding box center [455, 73] width 43 height 43
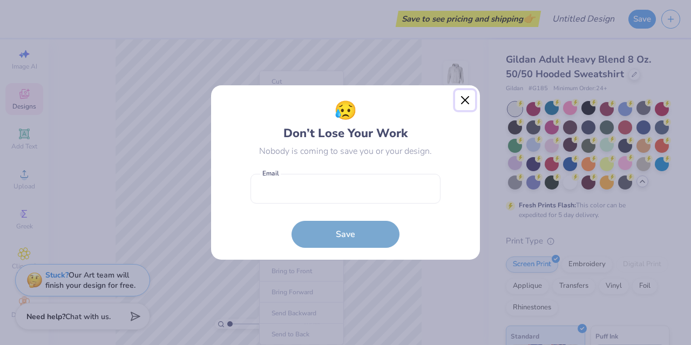
click at [470, 99] on button "Close" at bounding box center [465, 100] width 20 height 20
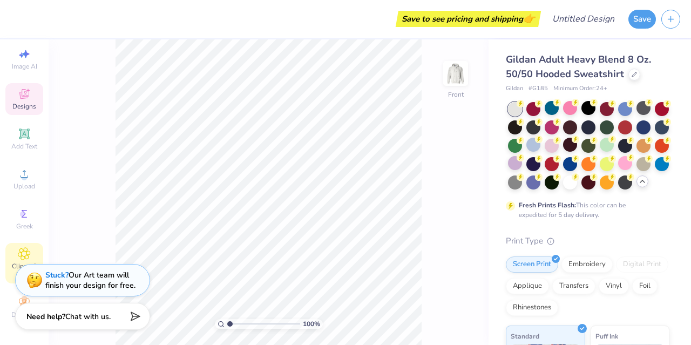
click at [10, 262] on span "Clipart & logos" at bounding box center [24, 270] width 38 height 17
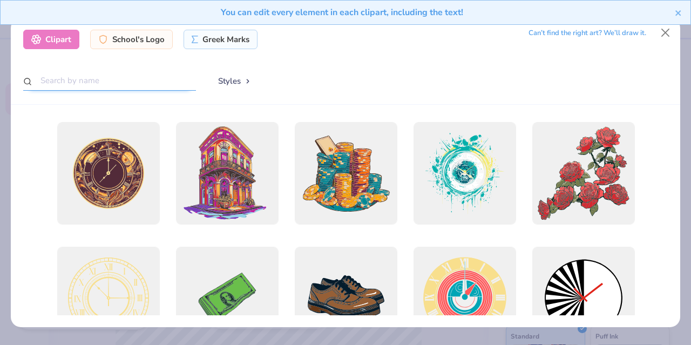
click at [95, 78] on input "text" at bounding box center [109, 81] width 173 height 20
type input "camera"
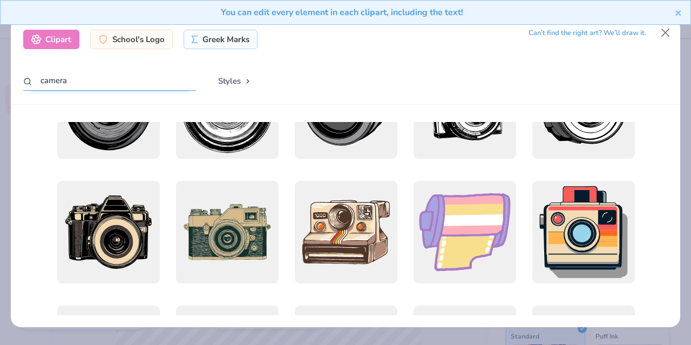
scroll to position [313, 0]
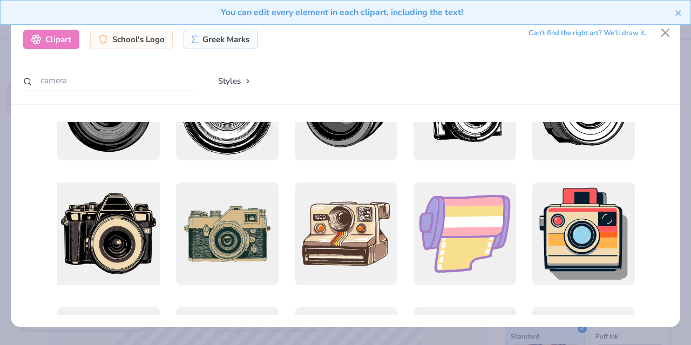
click at [93, 250] on div at bounding box center [108, 233] width 113 height 113
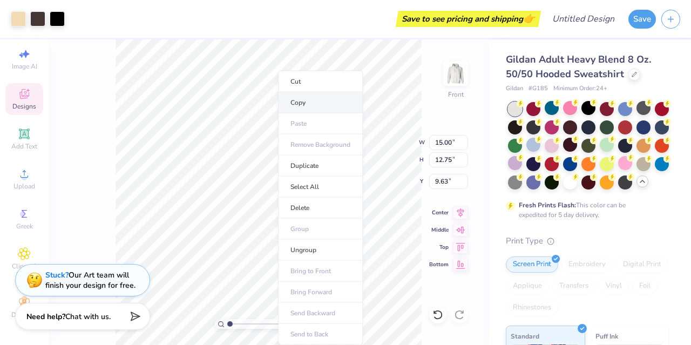
click at [287, 107] on li "Copy" at bounding box center [320, 102] width 85 height 21
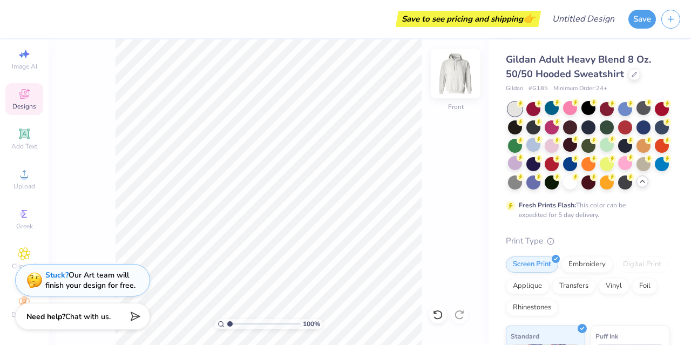
click at [448, 74] on img at bounding box center [455, 73] width 43 height 43
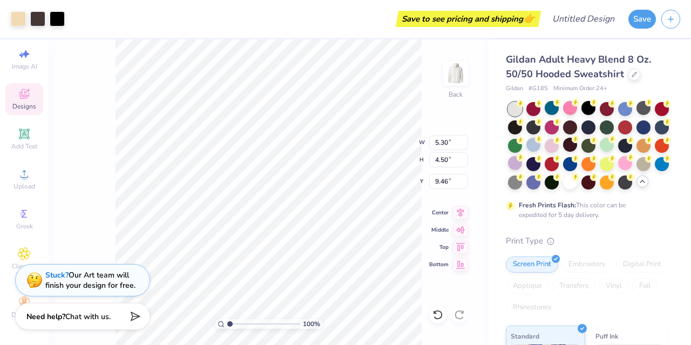
type input "5.30"
type input "4.50"
type input "9.46"
type input "3.39"
type input "2.88"
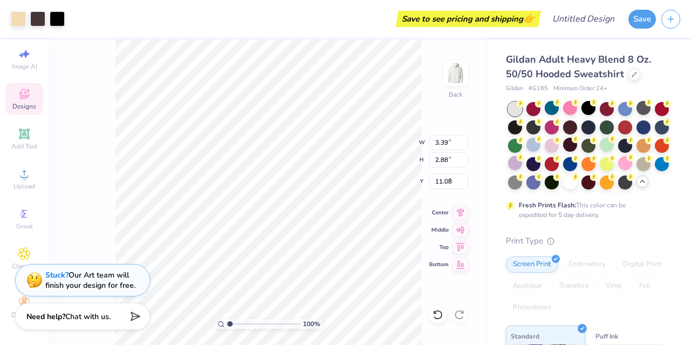
type input "3.99"
type input "4.15"
type input "3.53"
type input "3.72"
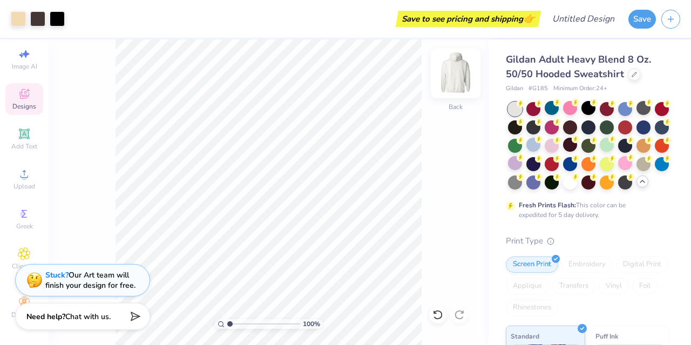
click at [454, 78] on img at bounding box center [455, 73] width 43 height 43
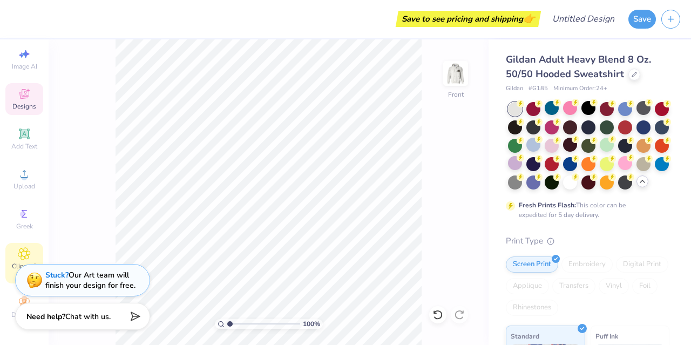
click at [15, 262] on span "Clipart & logos" at bounding box center [24, 270] width 38 height 17
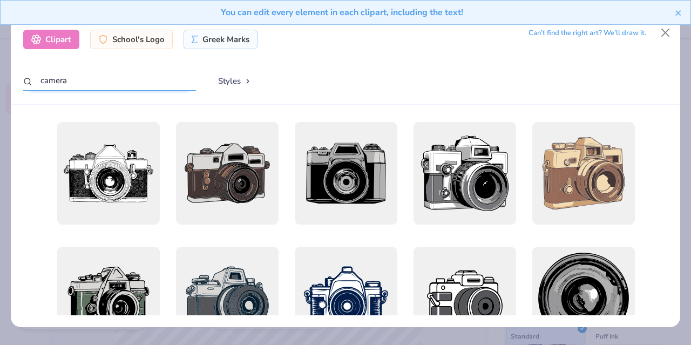
click at [71, 81] on input "camera" at bounding box center [109, 81] width 173 height 20
type input "c"
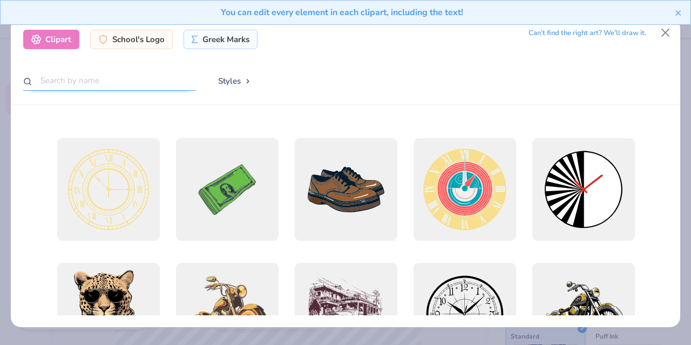
scroll to position [110, 0]
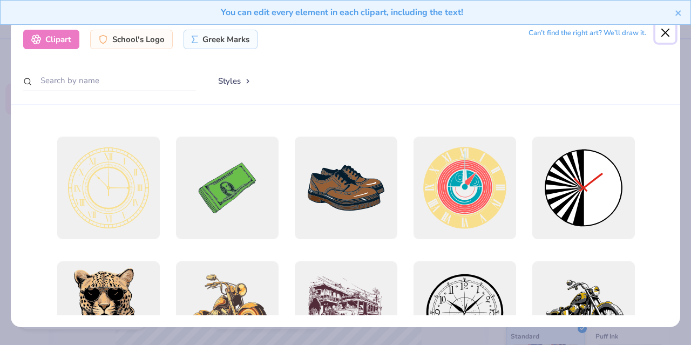
click at [663, 35] on button "Close" at bounding box center [665, 33] width 20 height 20
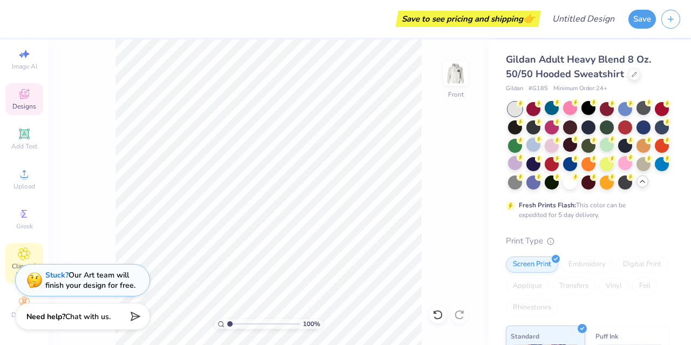
click at [18, 250] on icon at bounding box center [24, 253] width 12 height 13
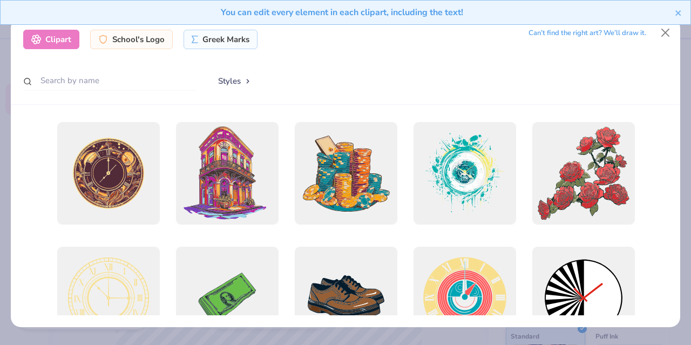
click at [90, 91] on div at bounding box center [109, 81] width 173 height 21
click at [90, 91] on input "text" at bounding box center [109, 81] width 173 height 20
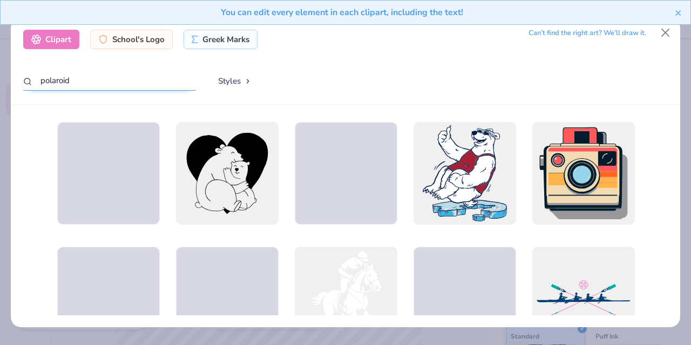
type input "polaroid"
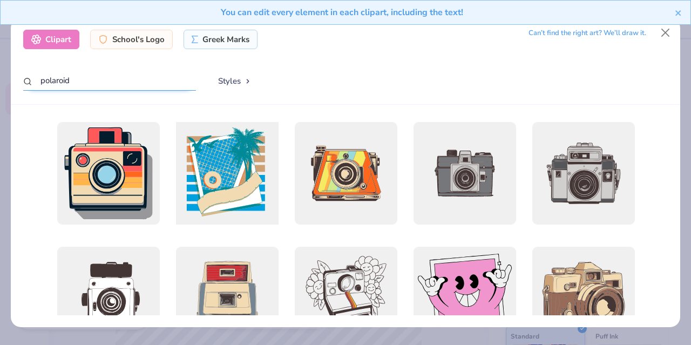
scroll to position [55, 0]
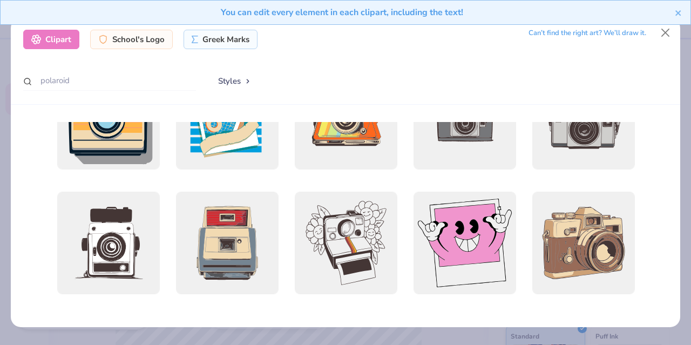
click at [662, 32] on div "You can edit every element in each clipart, including the text!" at bounding box center [345, 16] width 691 height 33
click at [663, 33] on button "Close" at bounding box center [665, 33] width 20 height 20
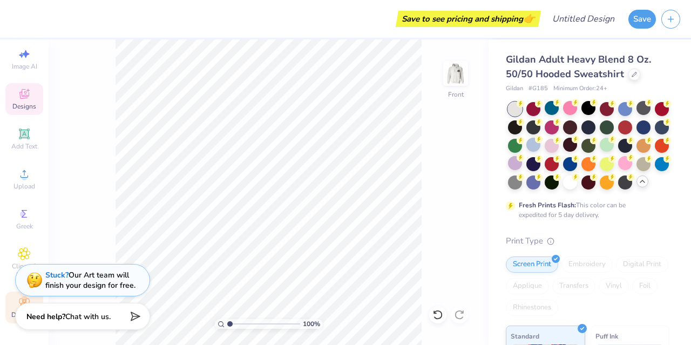
click at [11, 310] on span "Decorate" at bounding box center [24, 314] width 26 height 9
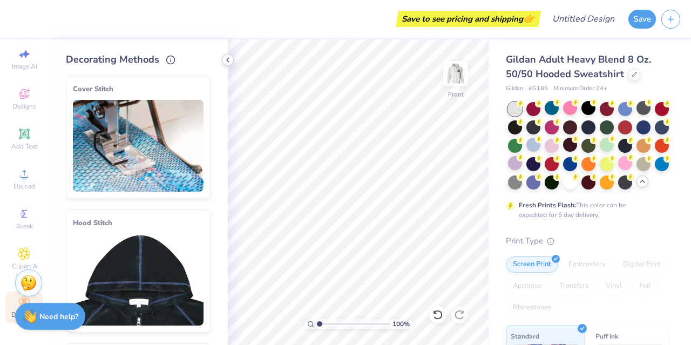
click at [229, 58] on icon at bounding box center [227, 60] width 9 height 9
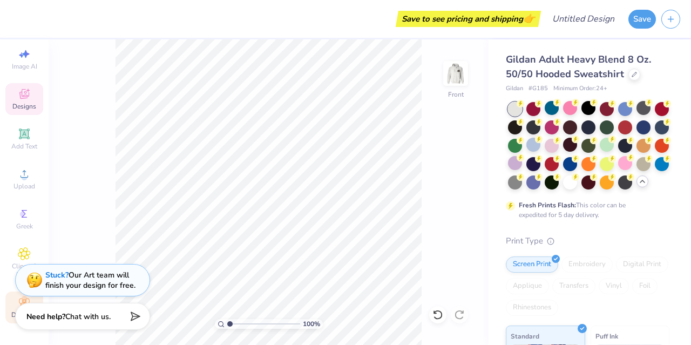
click at [12, 102] on span "Designs" at bounding box center [24, 106] width 24 height 9
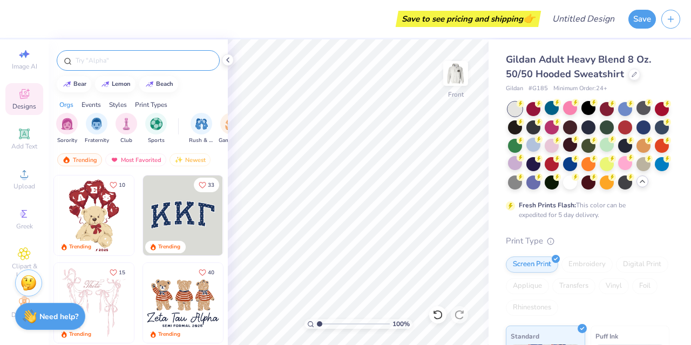
click at [109, 63] on input "text" at bounding box center [143, 60] width 138 height 11
type input "polaroid"
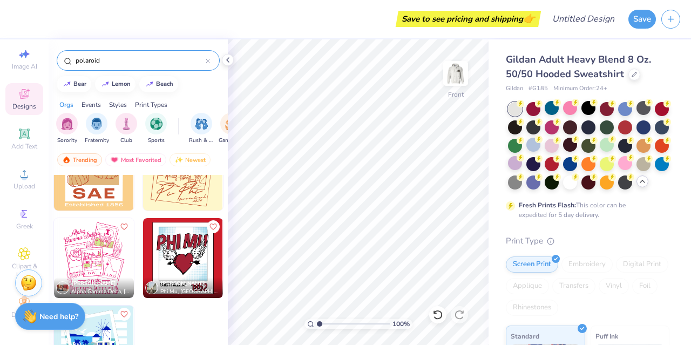
scroll to position [306, 0]
click at [73, 264] on img at bounding box center [94, 258] width 80 height 80
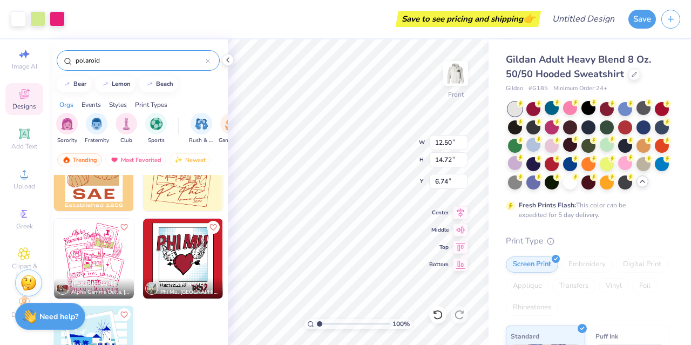
type input "6.00"
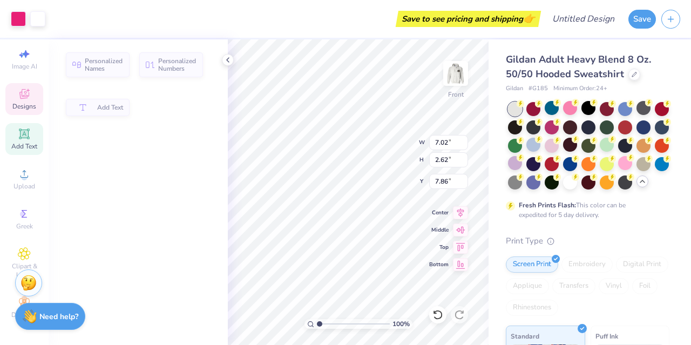
type input "7.02"
type input "2.62"
type input "7.86"
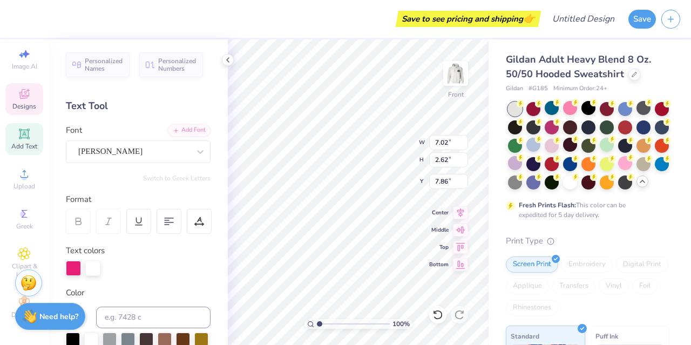
type input "3.29"
type input "1.62"
type input "7.34"
type textarea "A"
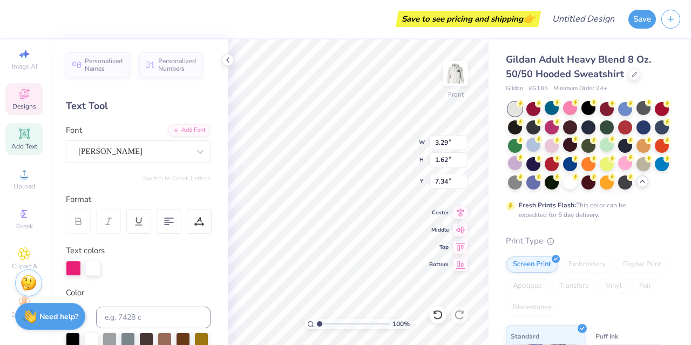
type textarea "Cor Jesu"
type input "7.02"
type input "2.62"
type input "7.86"
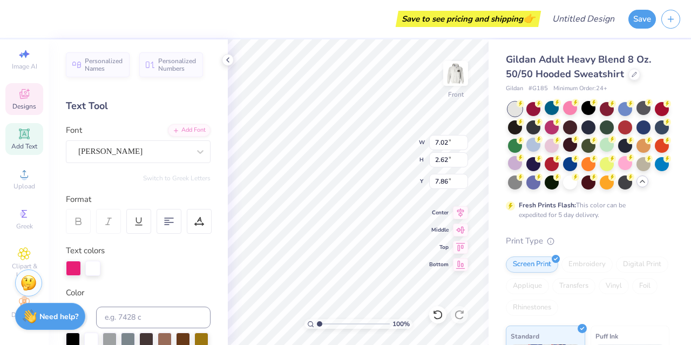
type textarea "G"
type textarea "Academy"
type input "10.00"
type input "1.69"
type input "19.03"
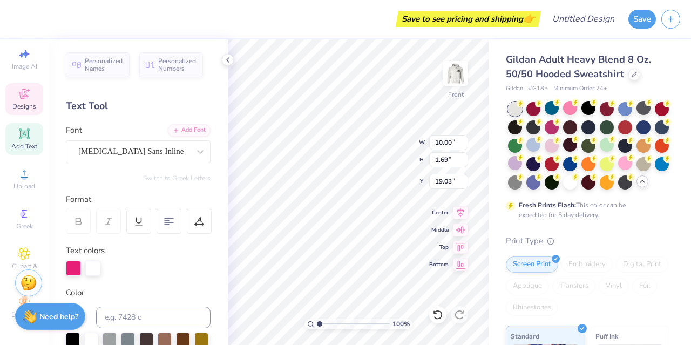
scroll to position [9, 4]
type input "8.88"
type input "1.34"
type input "16.16"
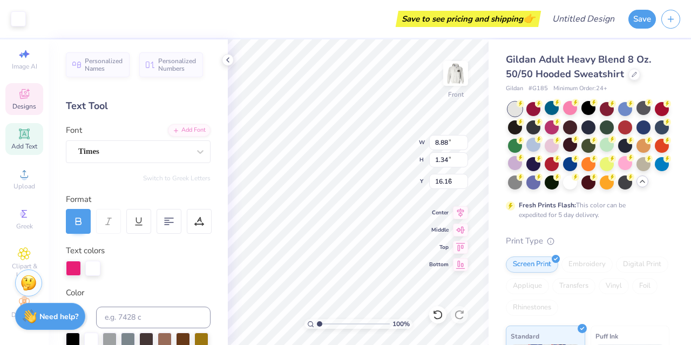
type input "4.06"
type input "2.23"
type input "9.09"
type input "5.13"
type input "6.31"
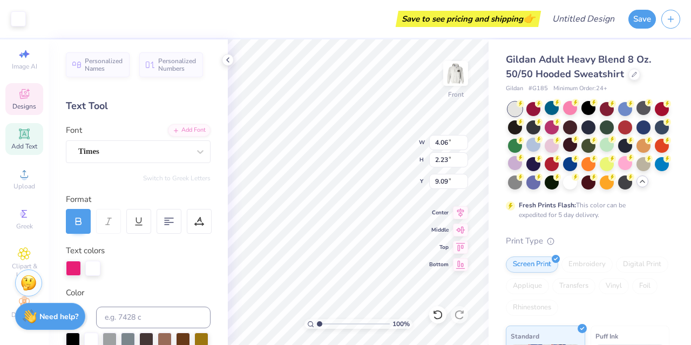
type input "10.19"
type input "10.00"
type input "1.69"
type input "19.03"
type input "4.32"
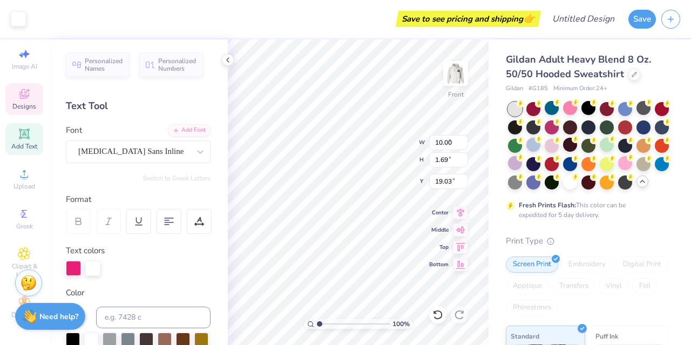
type input "4.81"
type input "10.55"
type input "4.42"
type input "1.92"
type input "7.25"
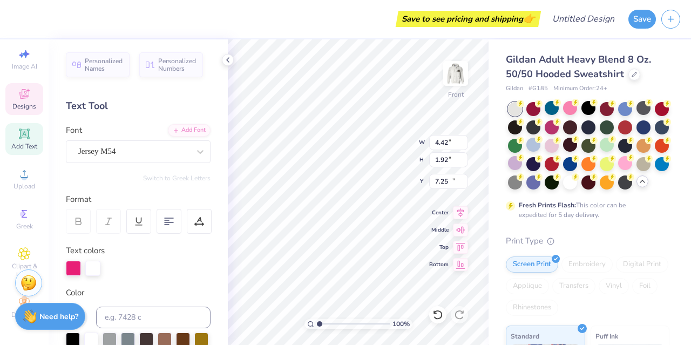
type input "2.79"
type input "1.07"
type input "17.70"
type input "3.94"
type input "3.95"
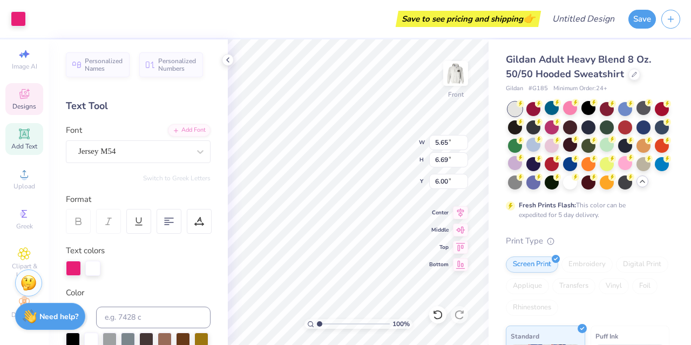
type input "12.09"
type input "10.00"
type input "1.69"
type input "19.03"
type textarea "P"
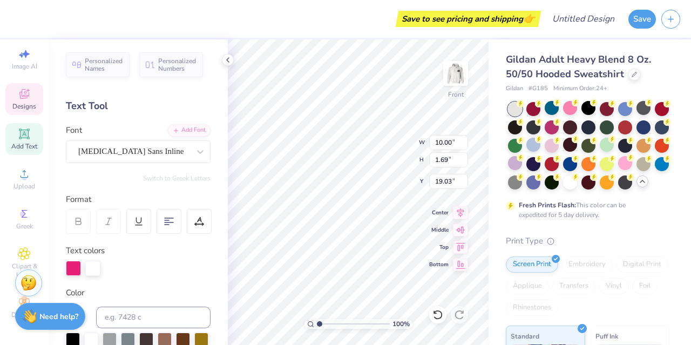
scroll to position [9, 1]
type textarea "Photography Club"
type input "2.21"
type input "3.19"
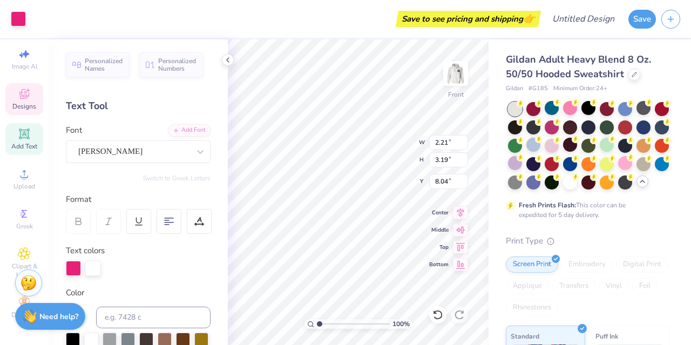
type input "8.04"
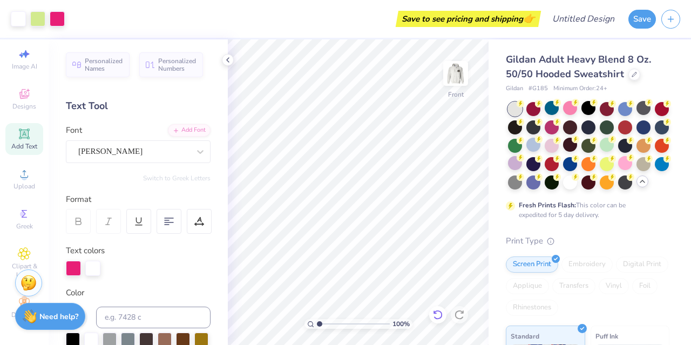
click at [435, 311] on icon at bounding box center [437, 315] width 9 height 10
click at [434, 310] on icon at bounding box center [437, 314] width 11 height 11
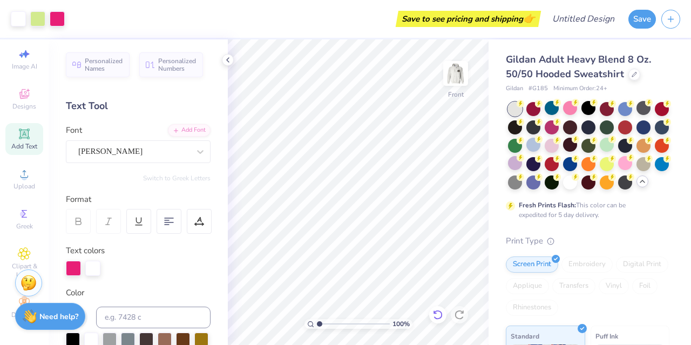
click at [434, 310] on icon at bounding box center [437, 314] width 11 height 11
click at [442, 317] on icon at bounding box center [437, 314] width 11 height 11
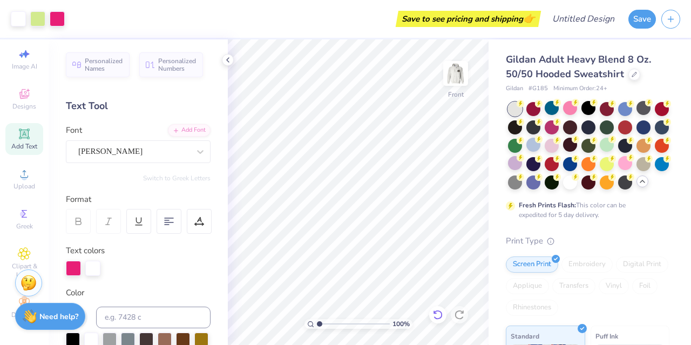
click at [442, 317] on icon at bounding box center [437, 314] width 11 height 11
click at [438, 312] on icon at bounding box center [437, 314] width 11 height 11
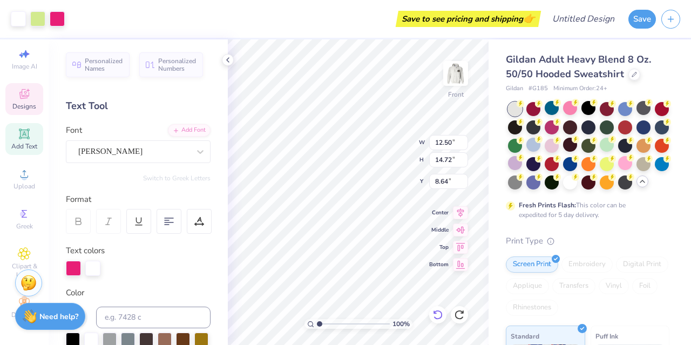
click at [439, 313] on icon at bounding box center [437, 314] width 11 height 11
click at [16, 102] on span "Designs" at bounding box center [24, 106] width 24 height 9
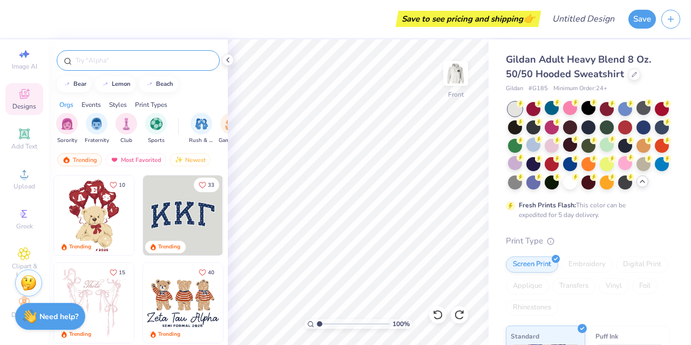
click at [107, 64] on input "text" at bounding box center [143, 60] width 138 height 11
type input "p"
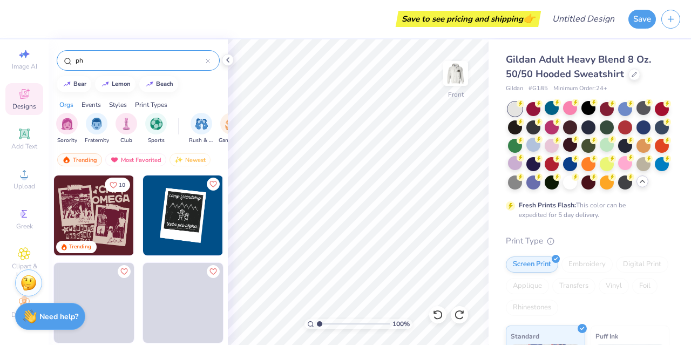
type input "p"
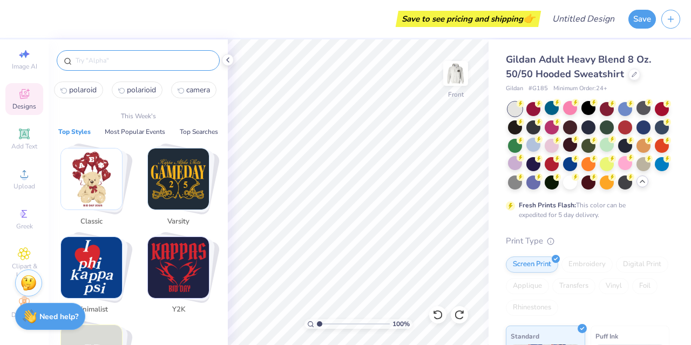
click at [92, 55] on input "text" at bounding box center [143, 60] width 138 height 11
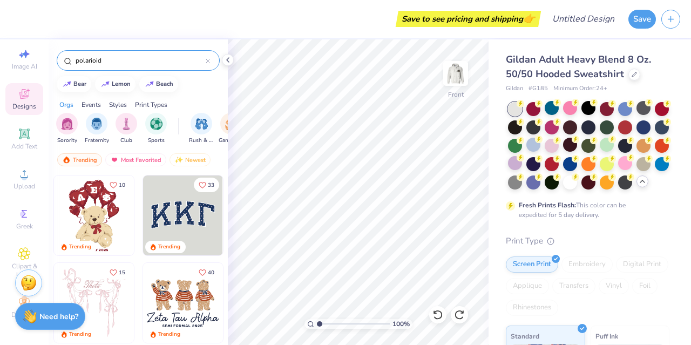
type input "polarioid"
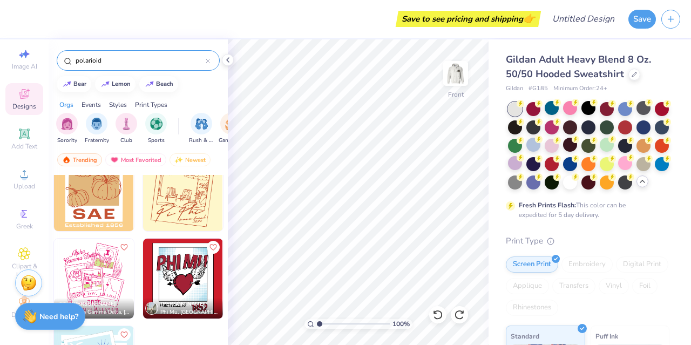
scroll to position [290, 0]
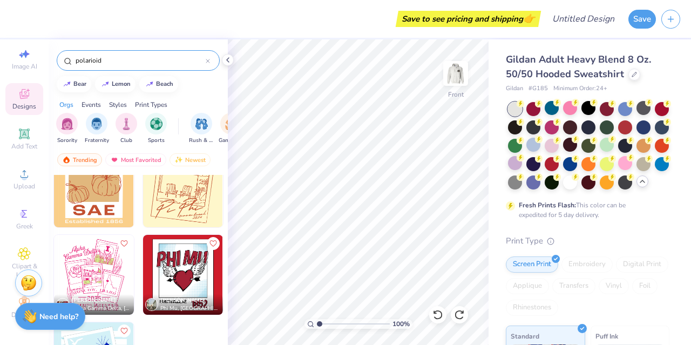
click at [167, 197] on img at bounding box center [183, 187] width 80 height 80
type input "11.72"
type input "10.54"
type input "11.68"
type input "7.56"
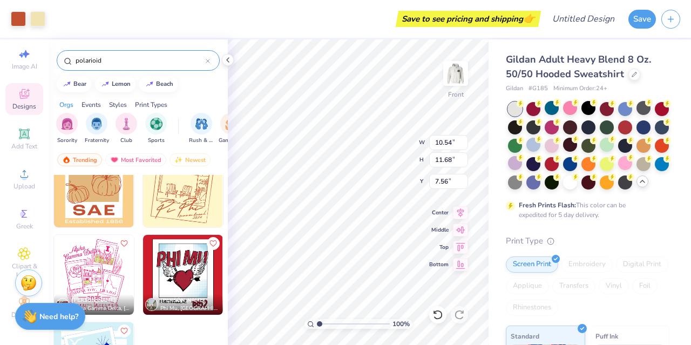
type input "11.90"
type input "13.19"
type input "6.05"
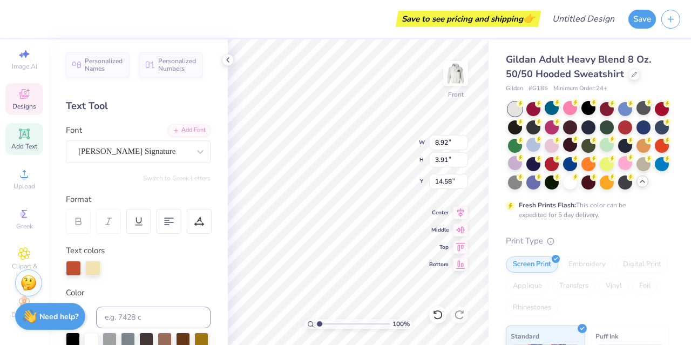
type input "19.93"
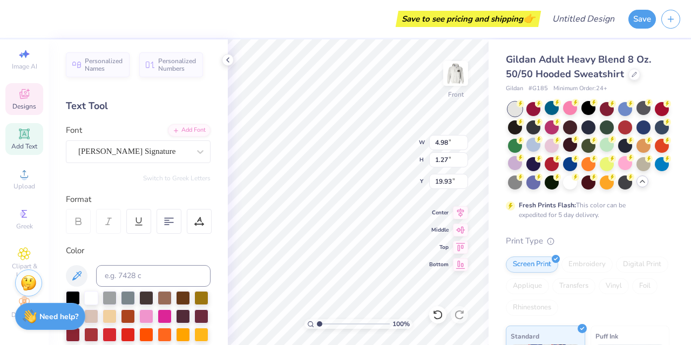
type input "4.98"
type input "1.27"
type input "23.84"
type input "1.79"
type input "0.50"
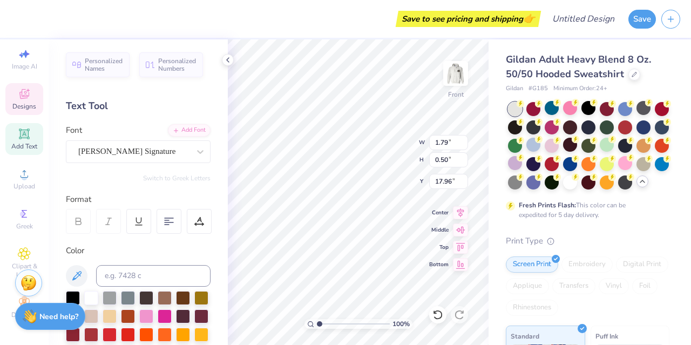
type input "23.35"
type input "9.89"
type input "8.81"
type input "6.96"
type input "6.75"
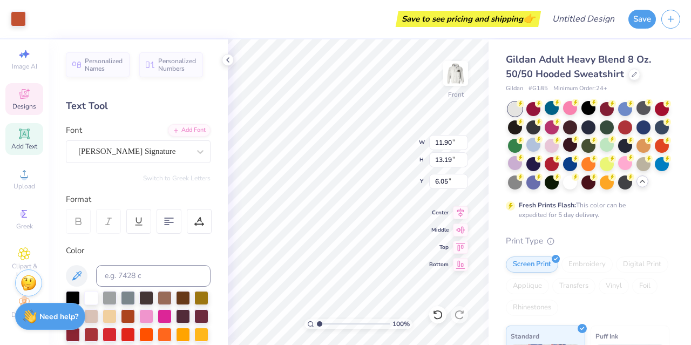
type input "7.48"
type input "11.76"
type input "6.83"
click at [17, 102] on span "Designs" at bounding box center [24, 106] width 24 height 9
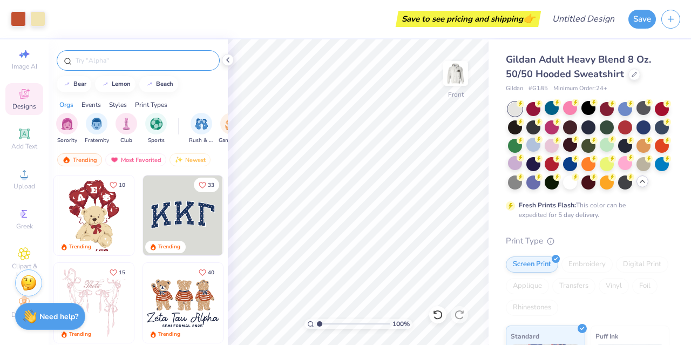
click at [82, 65] on input "text" at bounding box center [143, 60] width 138 height 11
type input "poloraid"
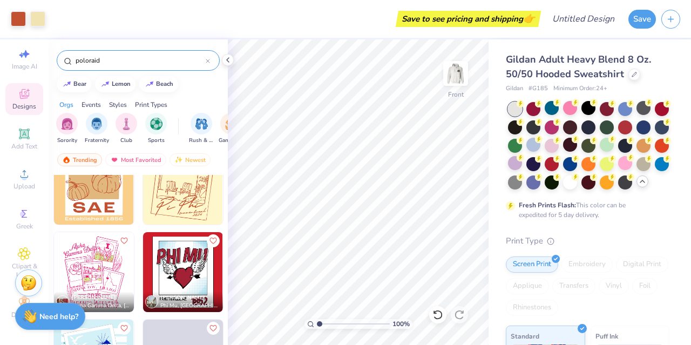
scroll to position [294, 0]
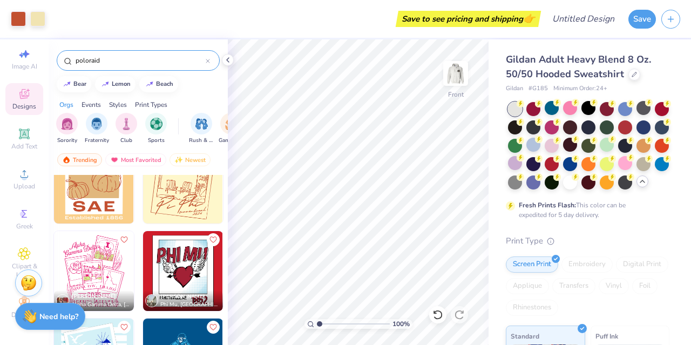
click at [167, 204] on img at bounding box center [183, 183] width 80 height 80
type input "8.90"
click at [433, 312] on icon at bounding box center [437, 314] width 11 height 11
type input "12.90"
type input "6.16"
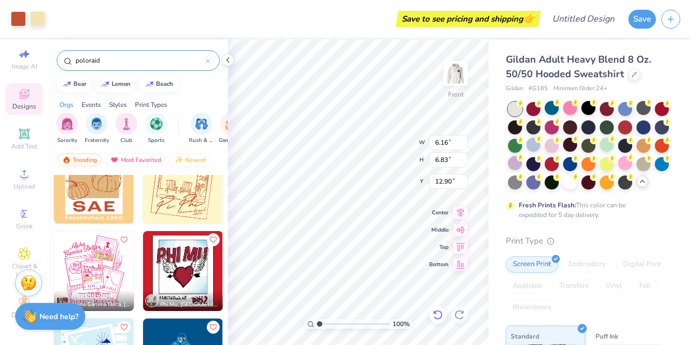
type input "6.83"
type input "12.23"
type input "7.98"
type input "8.84"
type input "10.21"
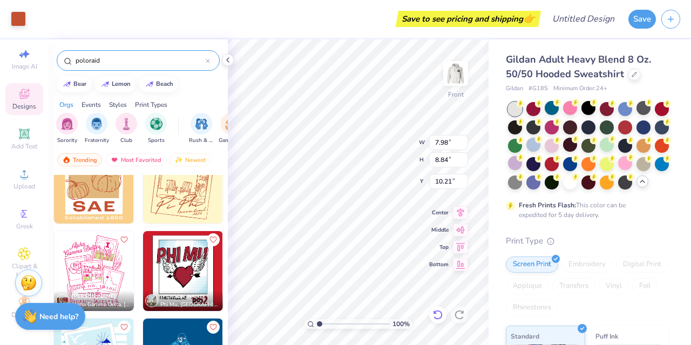
type input "6.63"
type input "5.91"
type input "10.83"
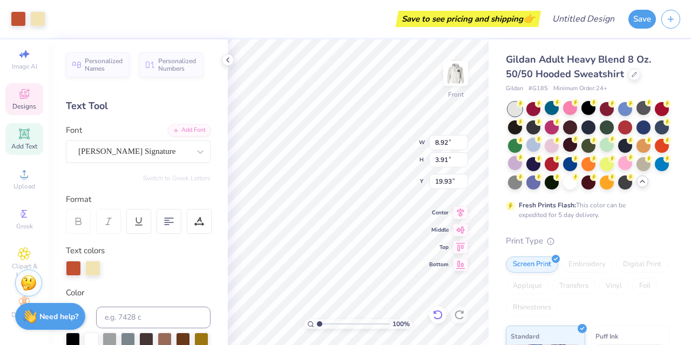
type input "8.92"
type input "3.91"
type input "19.93"
type input "7.75"
type input "8.71"
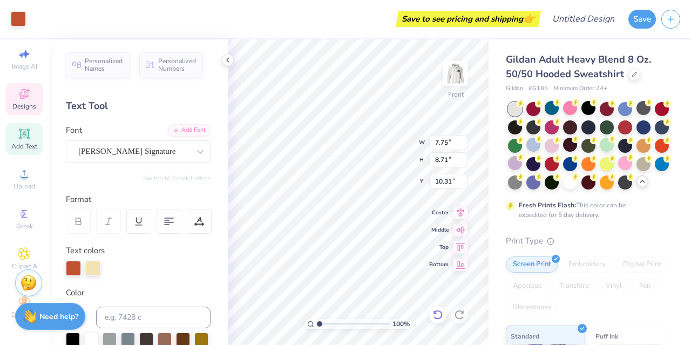
type input "10.31"
type input "6.51"
type input "7.32"
type input "11.83"
type input "6.50"
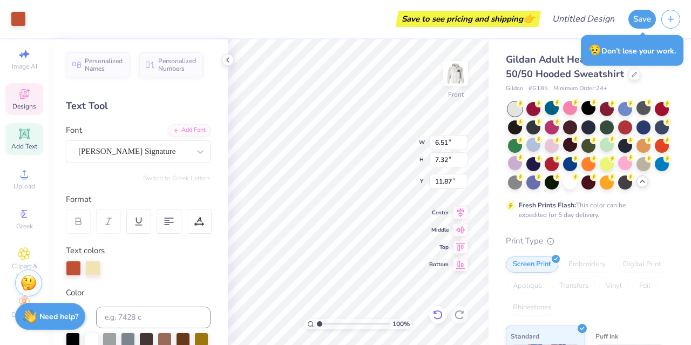
type input "11.41"
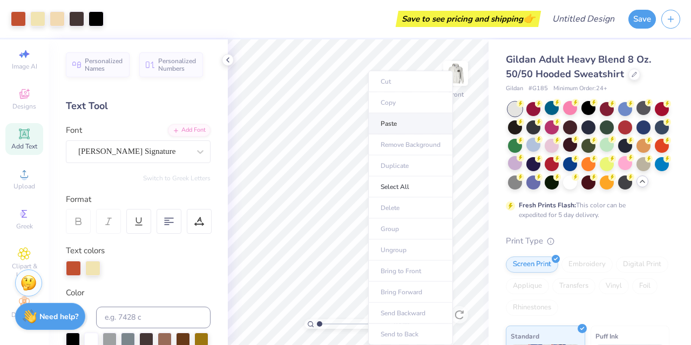
click at [386, 122] on li "Paste" at bounding box center [410, 123] width 85 height 21
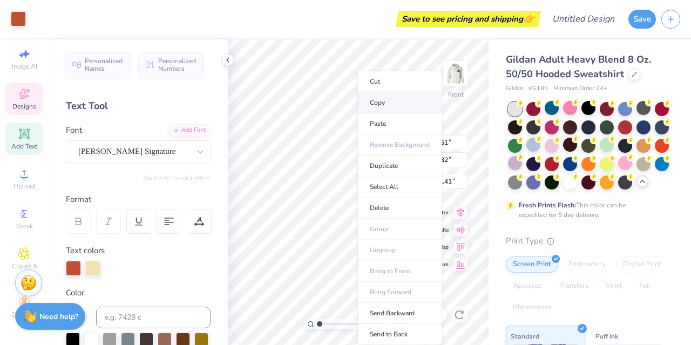
click at [370, 100] on li "Copy" at bounding box center [399, 102] width 85 height 21
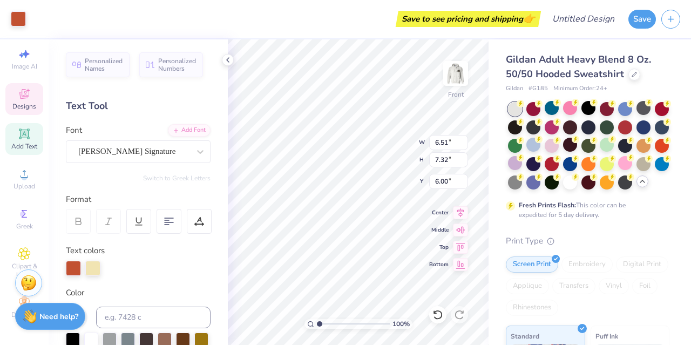
type input "6.00"
type input "6.04"
type input "6.92"
type input "6.00"
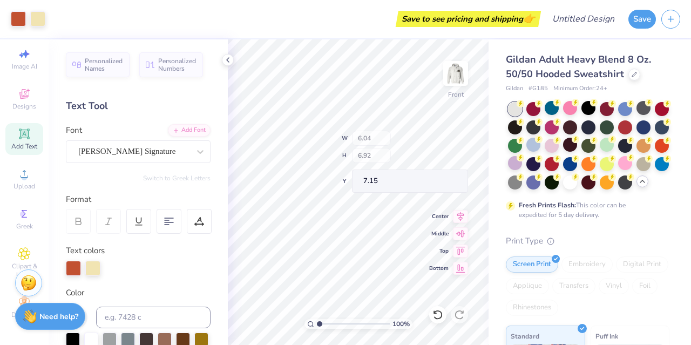
type input "7.15"
click at [438, 313] on icon at bounding box center [437, 314] width 11 height 11
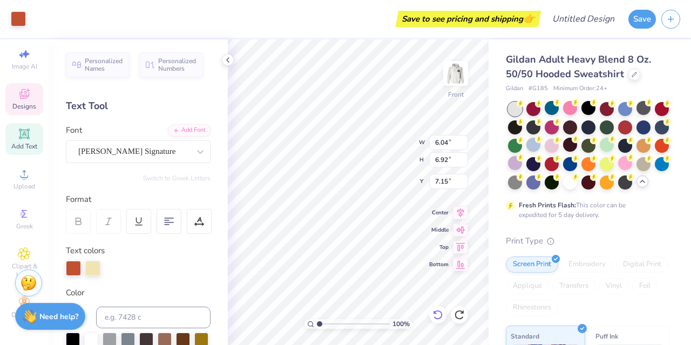
type input "7.37"
type input "8.03"
type input "6.60"
type input "7.37"
type input "8.03"
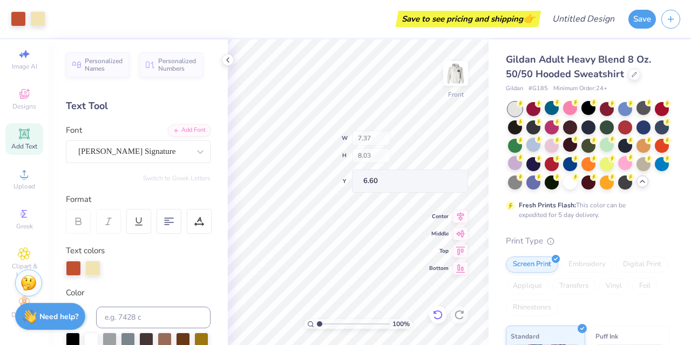
type input "6.00"
type input "8.36"
type input "12.91"
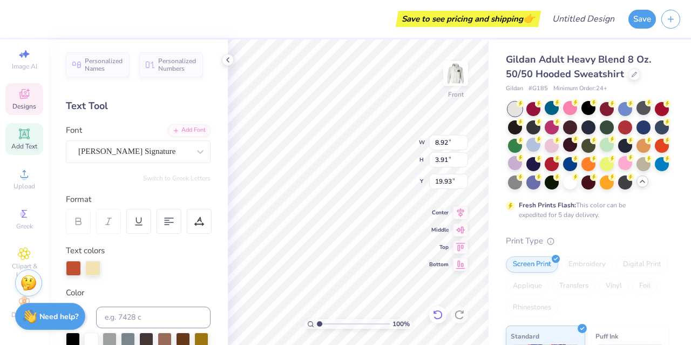
type input "4.98"
type input "1.27"
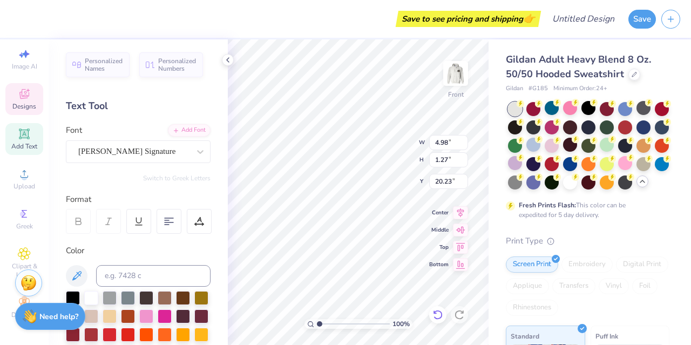
type input "22.08"
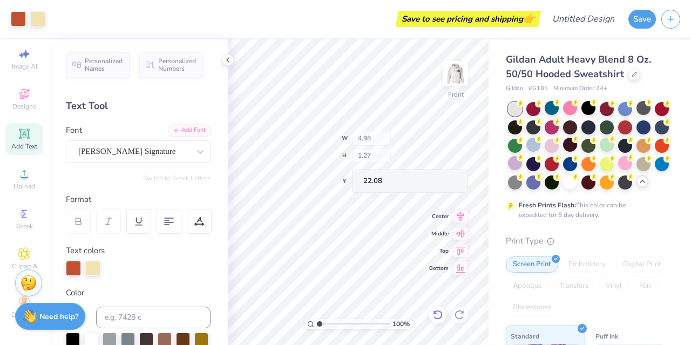
type input "8.92"
type input "3.91"
type input "16.00"
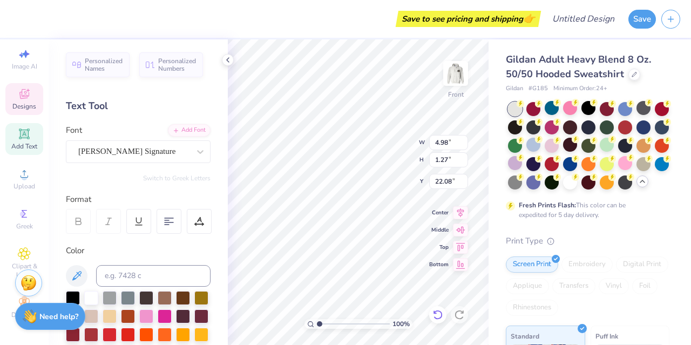
type input "11.93"
type input "3.05"
type input "20.82"
type textarea "s"
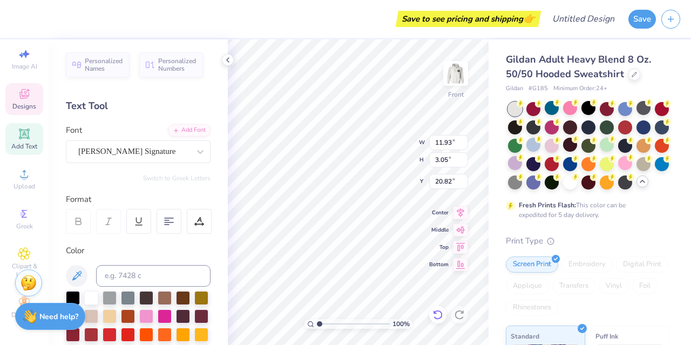
type textarea "Photography Club"
type input "15.67"
type input "3.42"
type input "20.74"
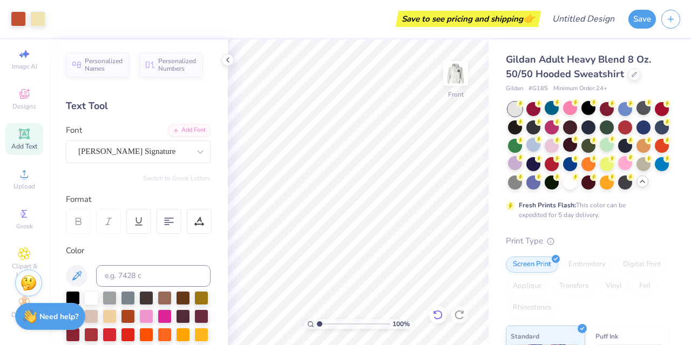
click at [436, 308] on div at bounding box center [437, 314] width 17 height 17
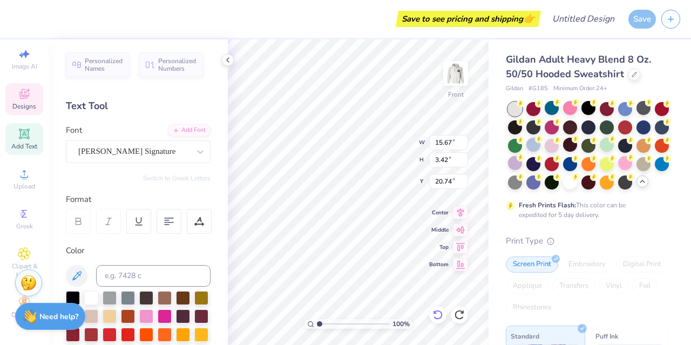
type textarea "Photography"
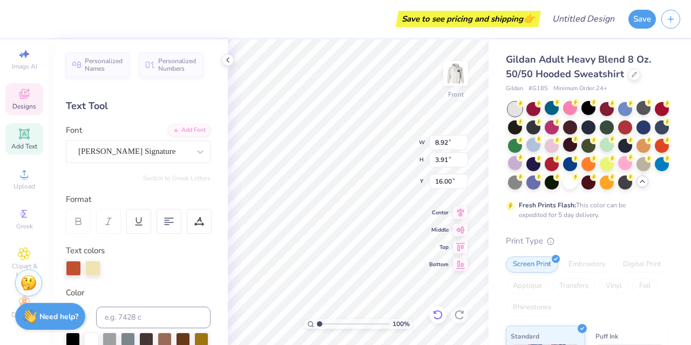
type input "8.92"
type input "3.91"
type input "16.00"
type input "10.65"
type input "2.75"
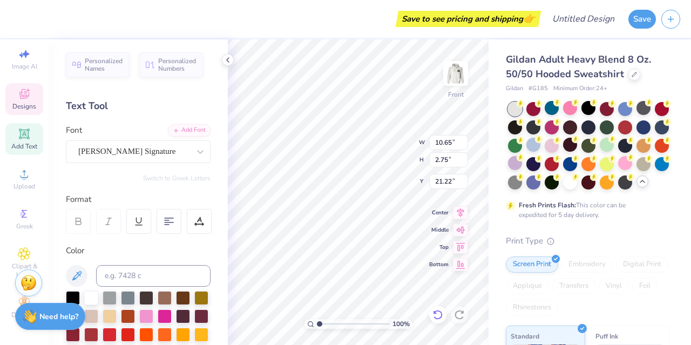
type input "18.54"
type input "10.71"
type input "2.52"
type input "18.65"
type input "11.40"
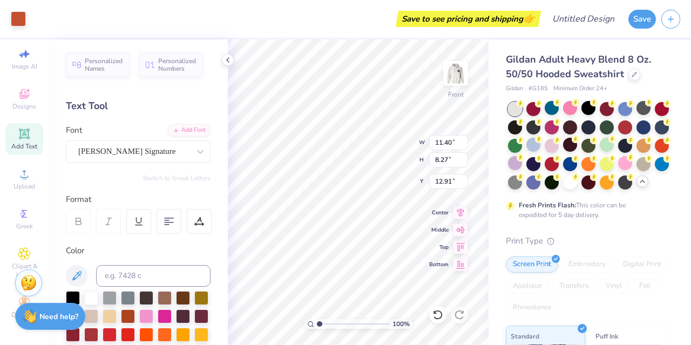
type input "8.27"
type input "12.91"
type input "7.53"
type input "2.09"
type input "22.06"
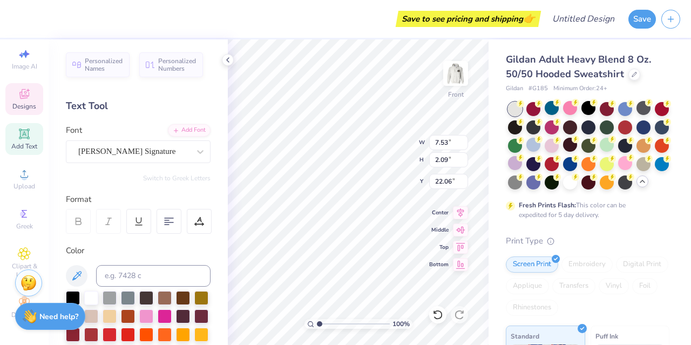
type textarea "2"
type textarea "Club"
type input "4.53"
type input "2.06"
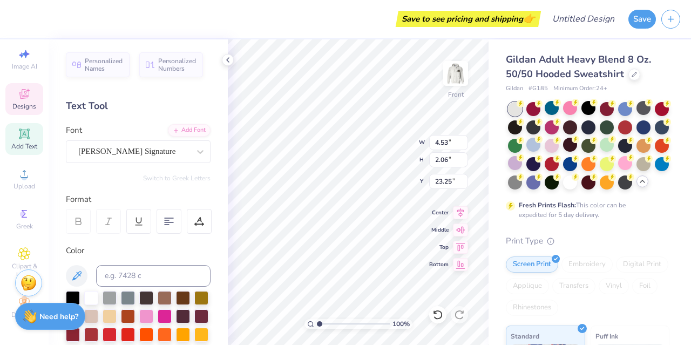
type input "23.25"
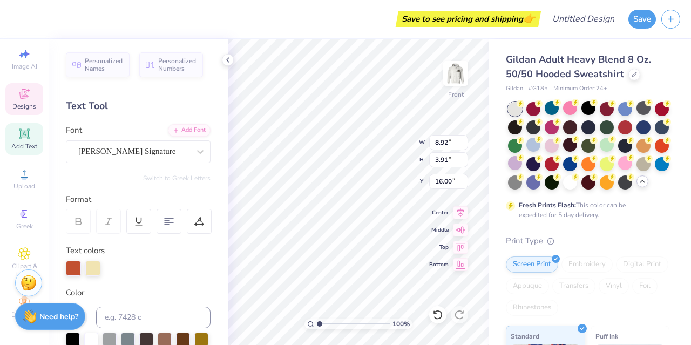
type input "8.92"
type input "3.91"
type input "7.50"
type input "4.53"
type input "2.06"
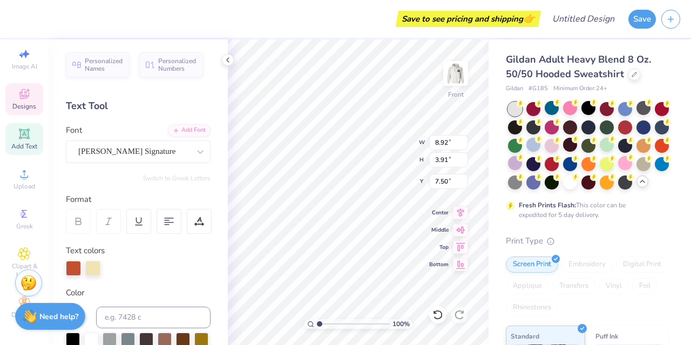
type input "20.68"
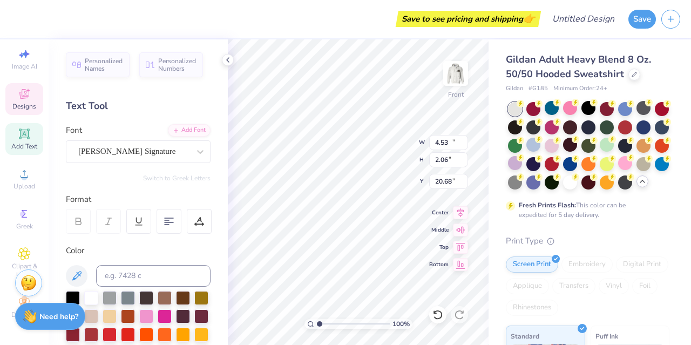
type input "10.71"
type input "2.52"
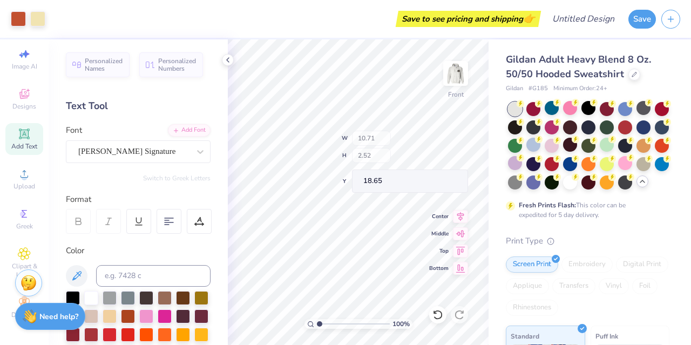
type input "18.53"
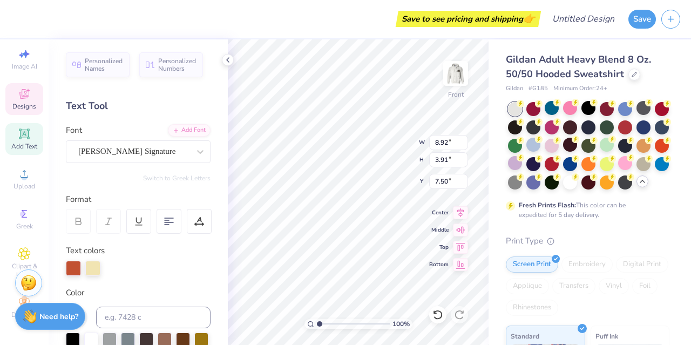
type input "7.37"
type input "8.03"
type input "6.00"
type input "8.92"
type input "3.91"
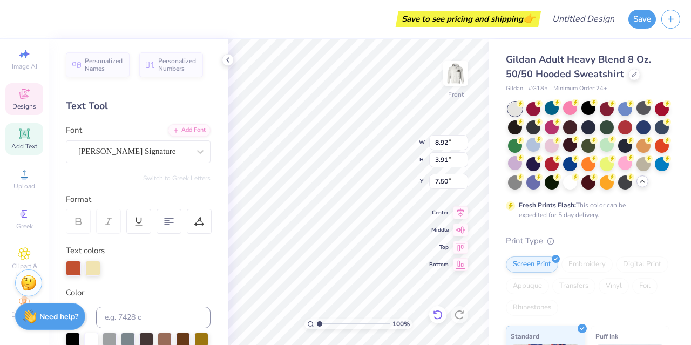
click at [441, 317] on icon at bounding box center [437, 315] width 9 height 10
click at [438, 315] on icon at bounding box center [437, 314] width 11 height 11
click at [435, 312] on icon at bounding box center [437, 314] width 11 height 11
click at [439, 312] on icon at bounding box center [437, 314] width 11 height 11
type input "16.00"
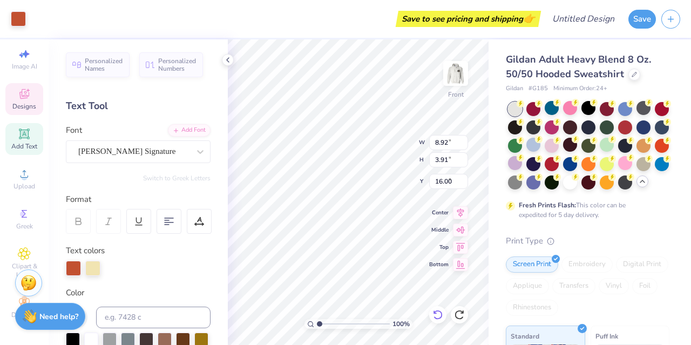
type input "7.37"
type input "8.03"
type input "6.00"
type input "8.92"
type input "3.91"
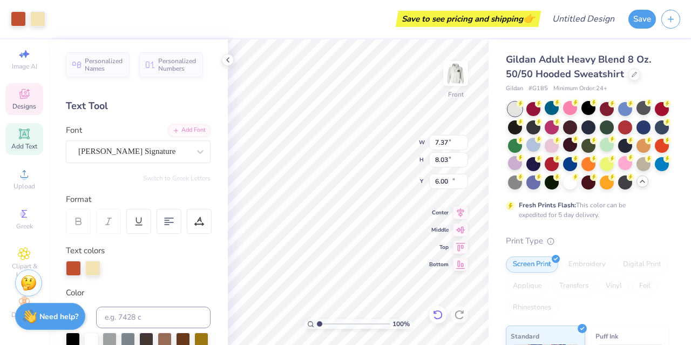
type input "16.00"
type textarea "P"
type textarea "C"
type input "2.58"
type input "2.78"
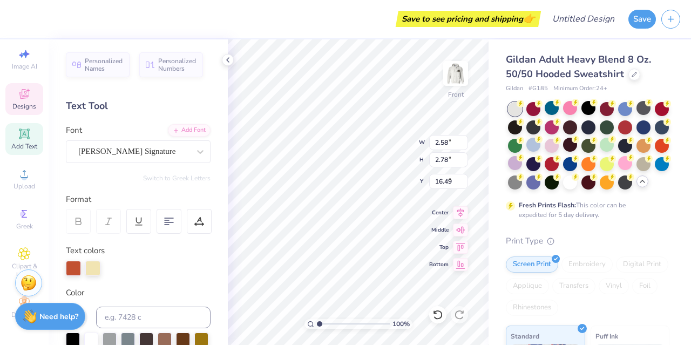
type input "7.94"
type input "7.37"
type input "8.03"
click at [437, 315] on icon at bounding box center [437, 314] width 11 height 11
type input "6.00"
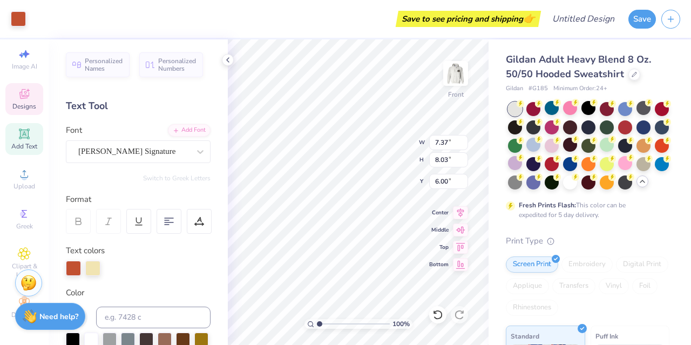
click at [515, 247] on div "Print Type" at bounding box center [586, 241] width 163 height 12
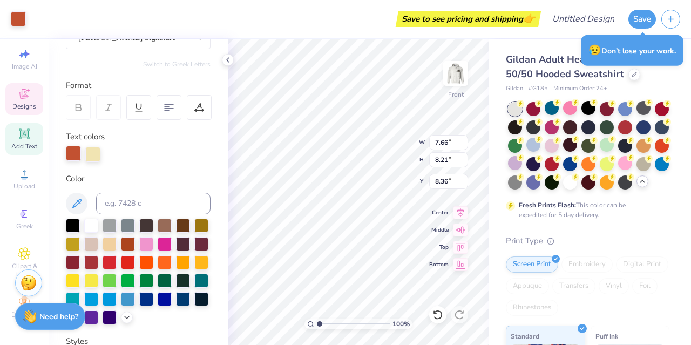
scroll to position [114, 0]
click at [71, 230] on div at bounding box center [73, 224] width 14 height 14
click at [71, 221] on div at bounding box center [73, 224] width 14 height 14
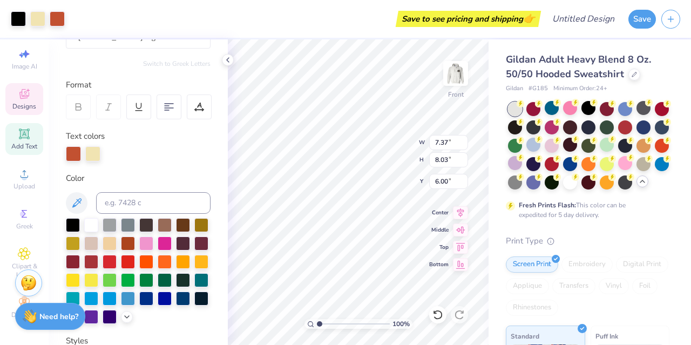
type input "1.59"
type input "3.41"
type input "7.63"
type input "6.00"
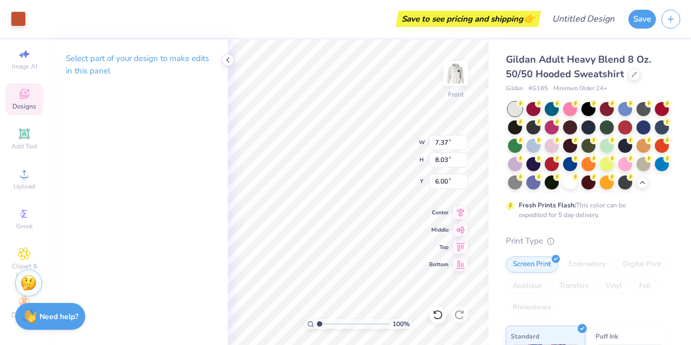
scroll to position [0, 0]
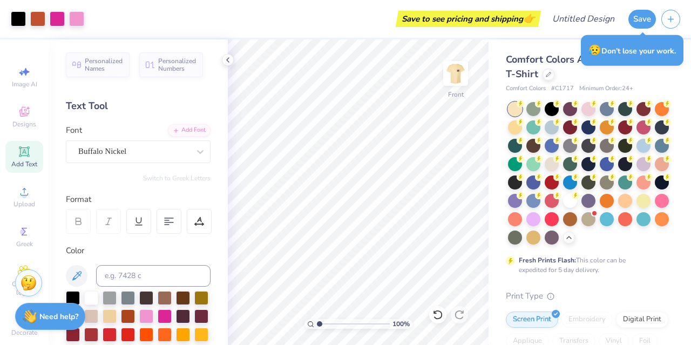
scroll to position [140, 0]
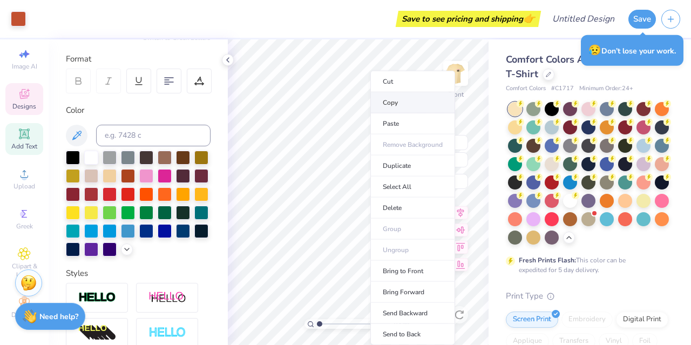
click at [385, 103] on li "Copy" at bounding box center [412, 102] width 85 height 21
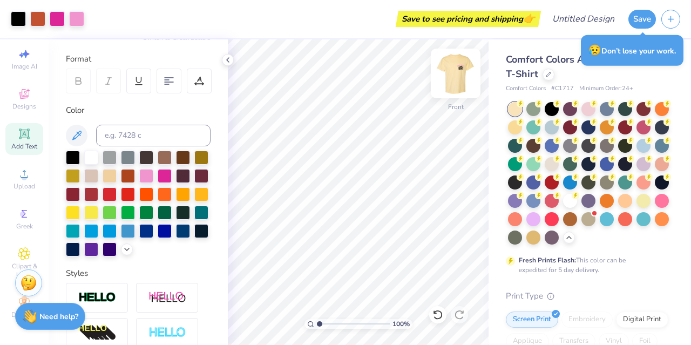
click at [459, 72] on img at bounding box center [455, 73] width 43 height 43
